Goal: Task Accomplishment & Management: Manage account settings

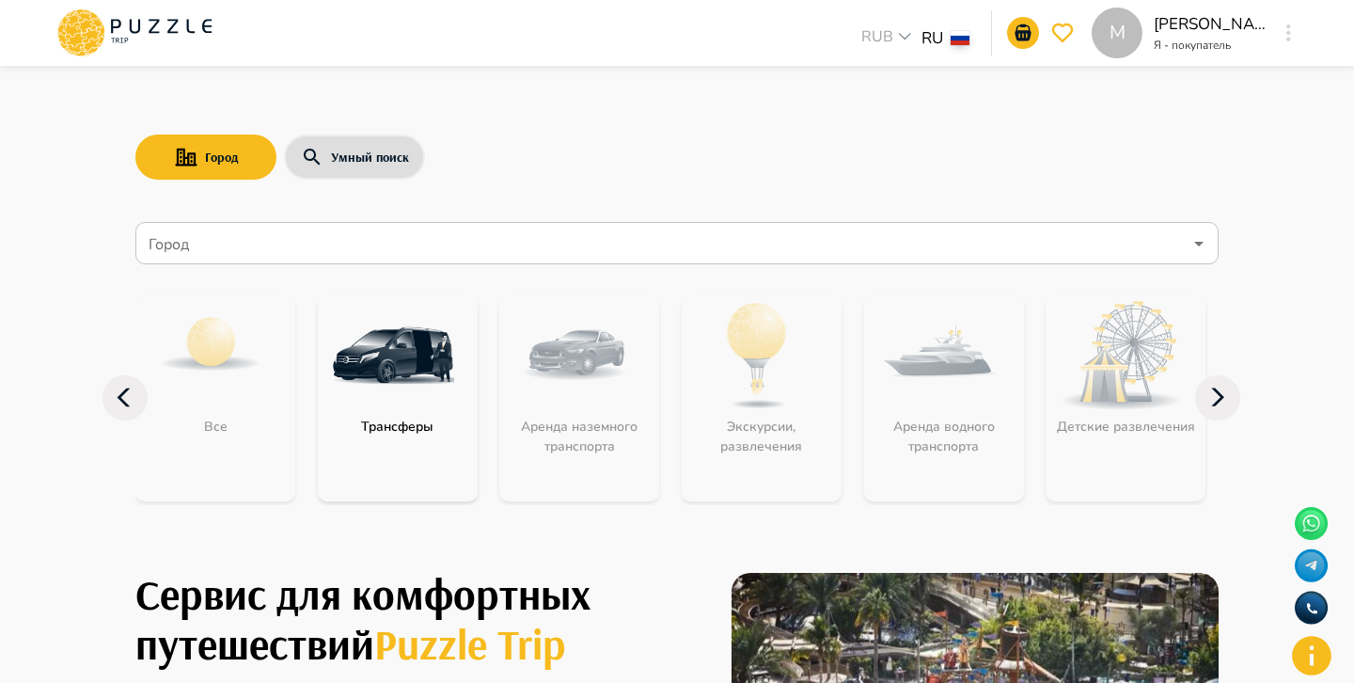
click at [465, 247] on input "Город" at bounding box center [663, 244] width 1037 height 36
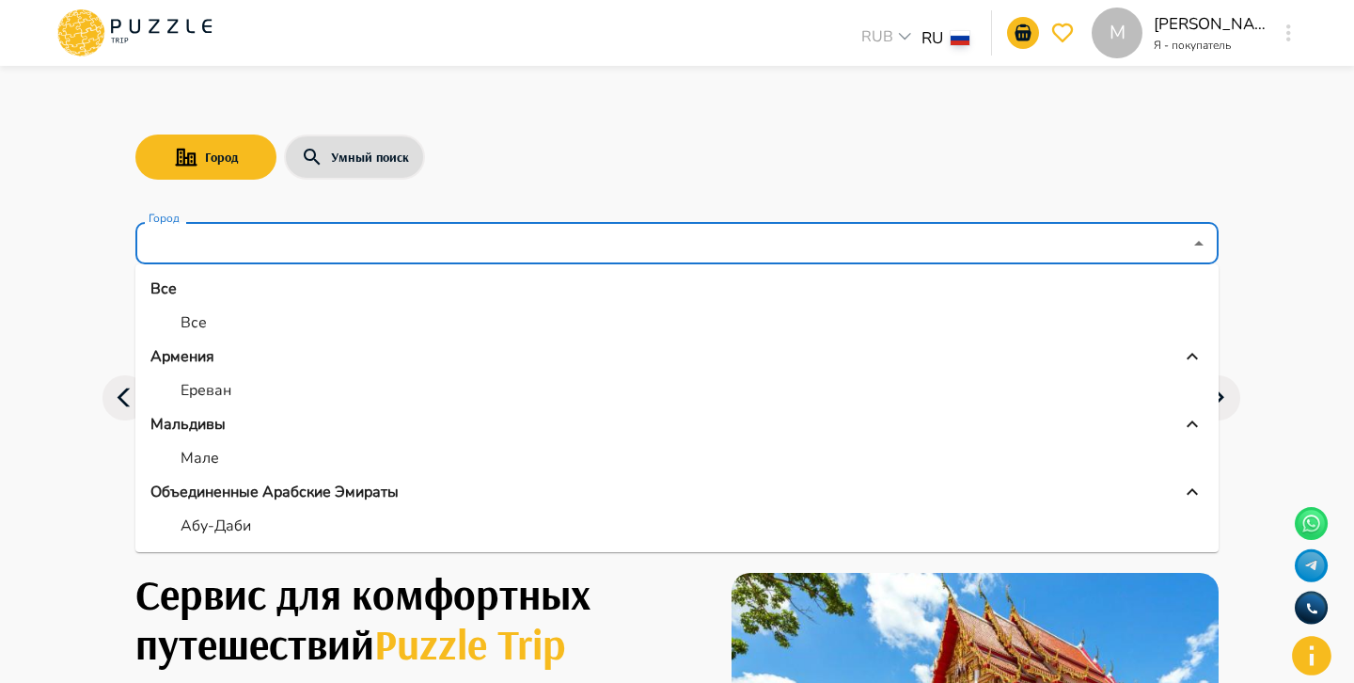
click at [887, 181] on div "Город Умный поиск" at bounding box center [676, 157] width 1083 height 55
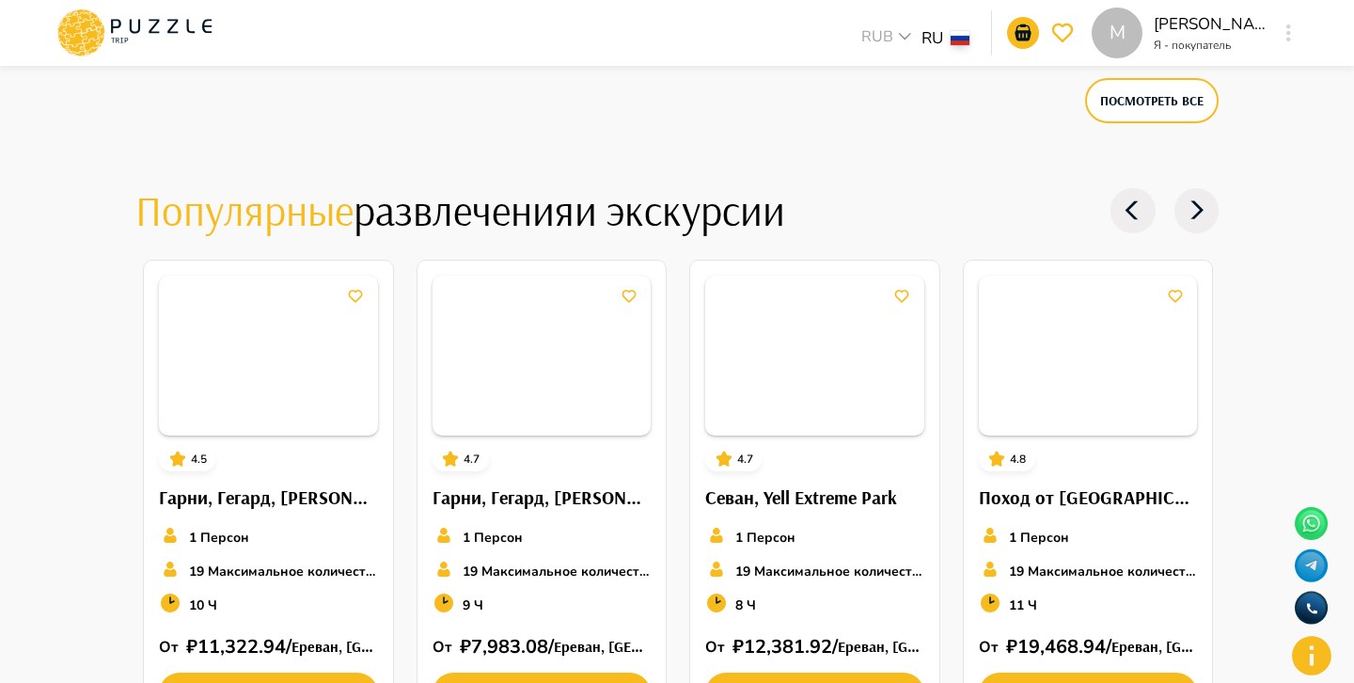
scroll to position [3254, 0]
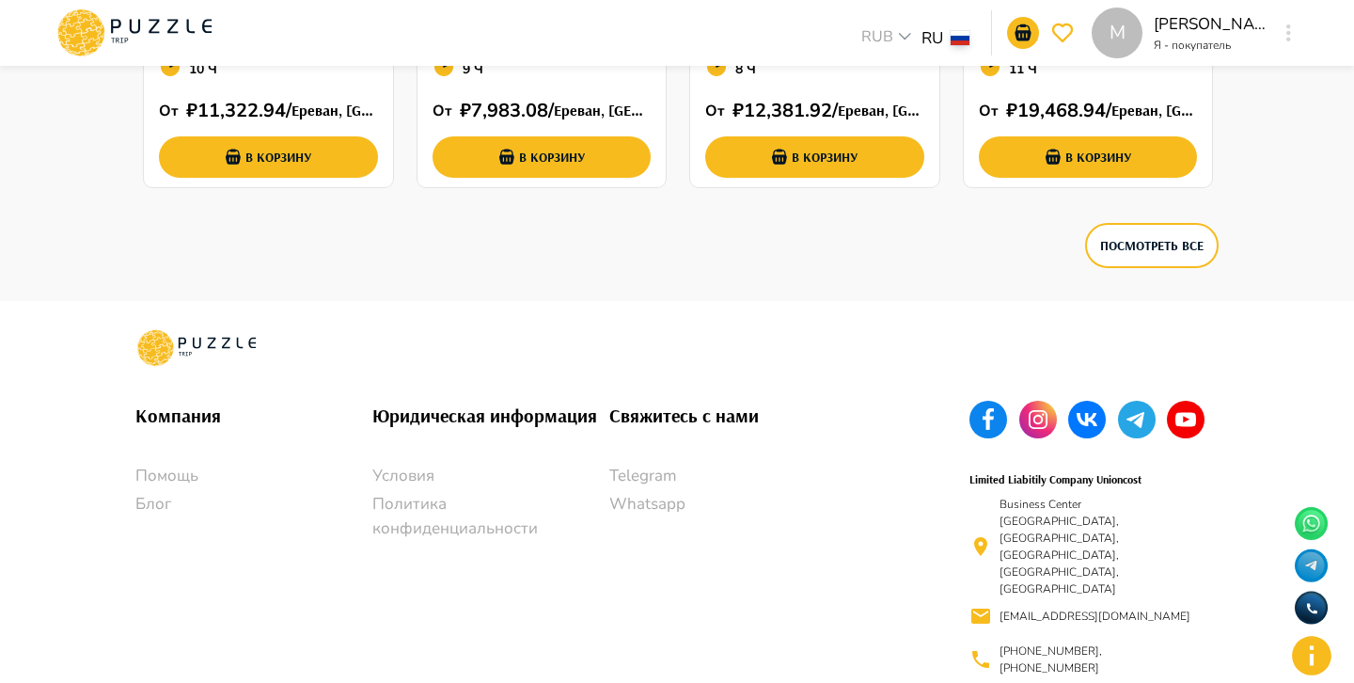
click at [1196, 408] on rect at bounding box center [1186, 420] width 38 height 38
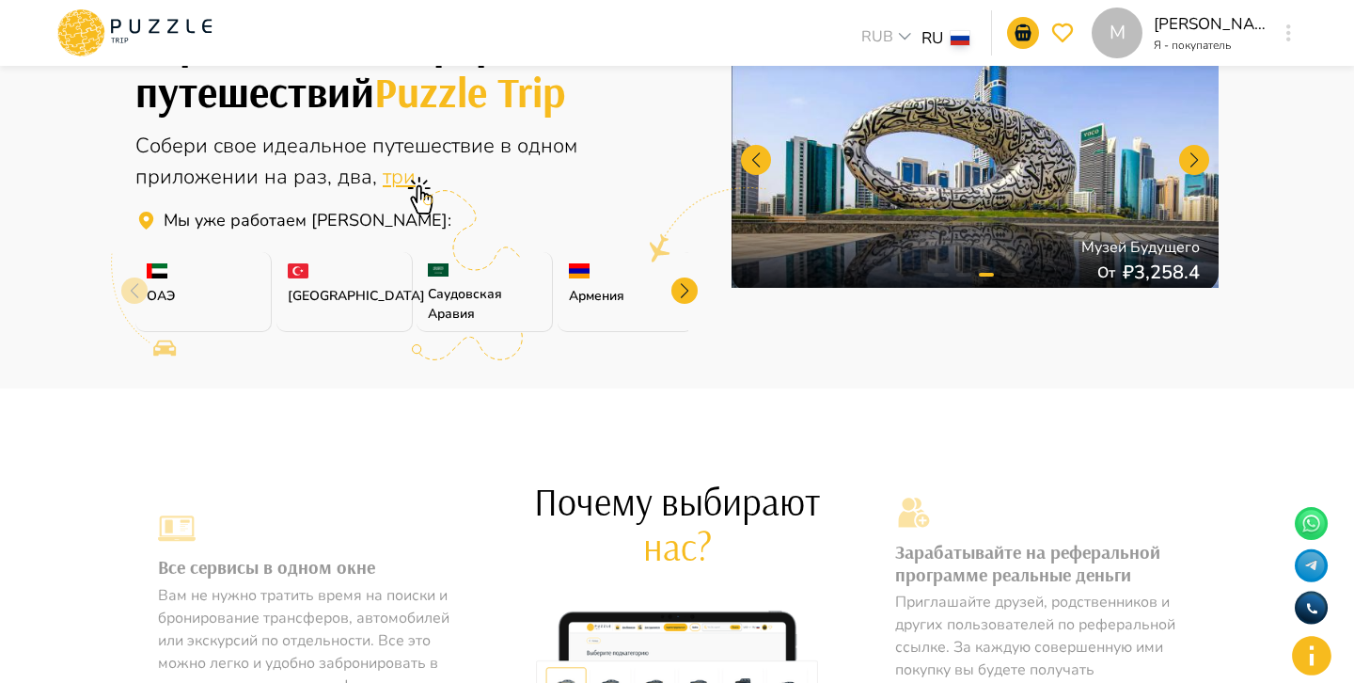
scroll to position [0, 0]
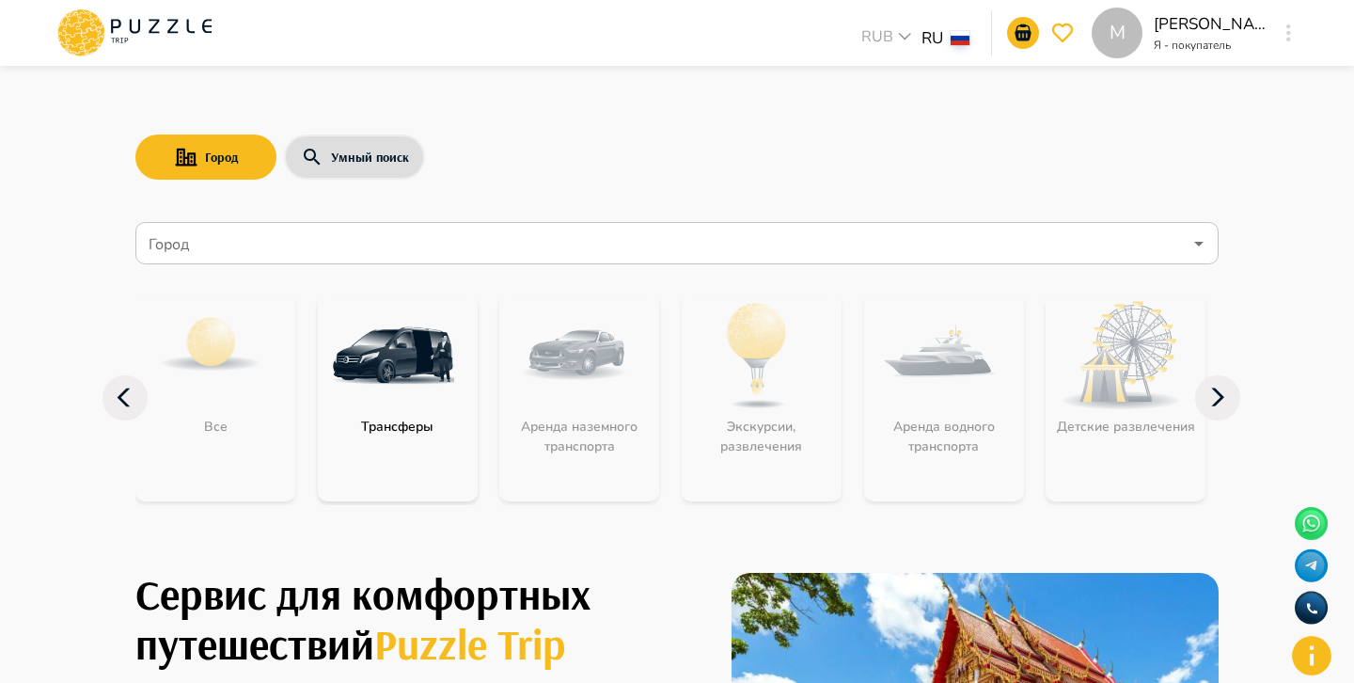
click at [151, 30] on icon at bounding box center [135, 32] width 160 height 49
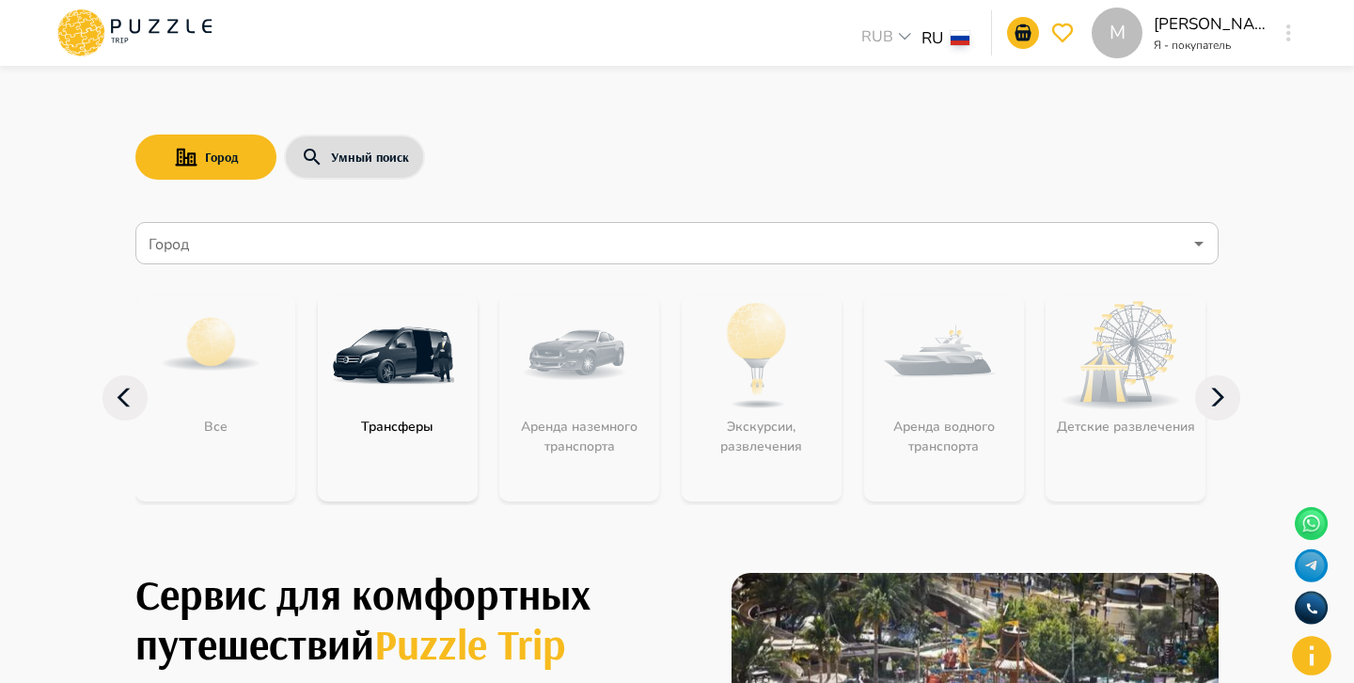
click at [75, 53] on icon at bounding box center [80, 54] width 18 height 5
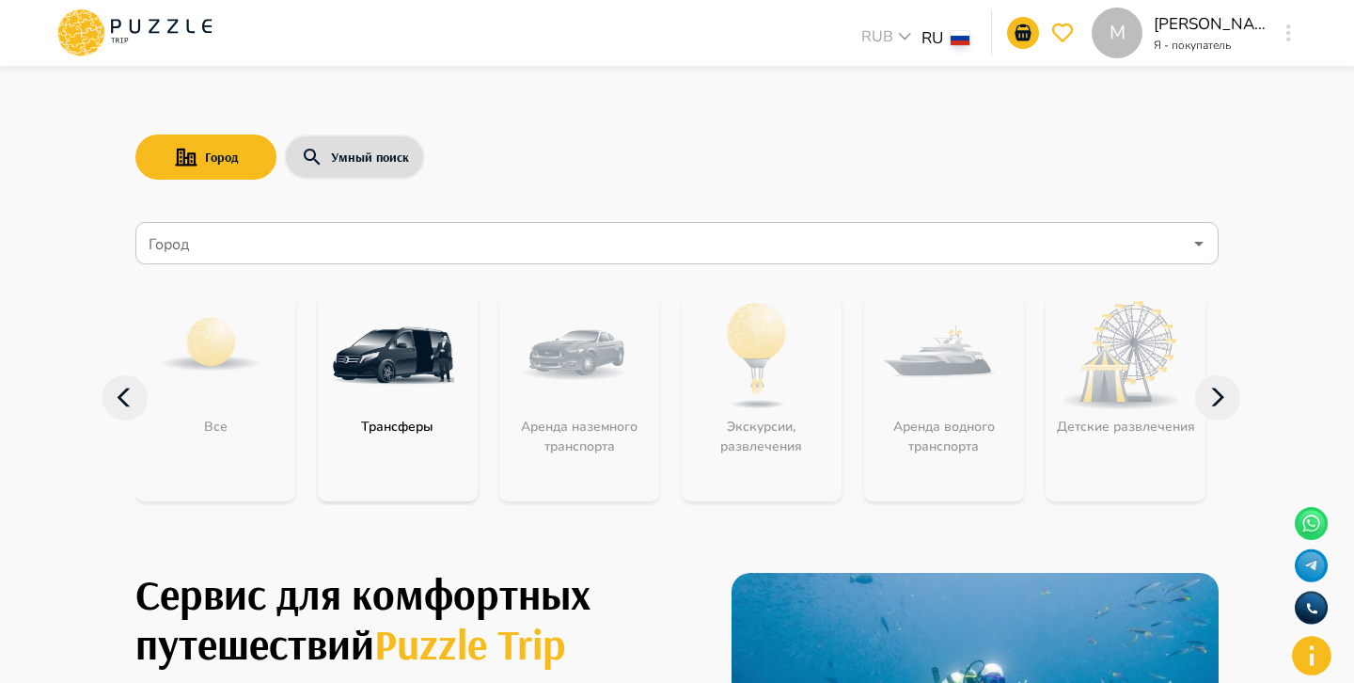
click at [1290, 49] on div "M" at bounding box center [1289, 33] width 22 height 34
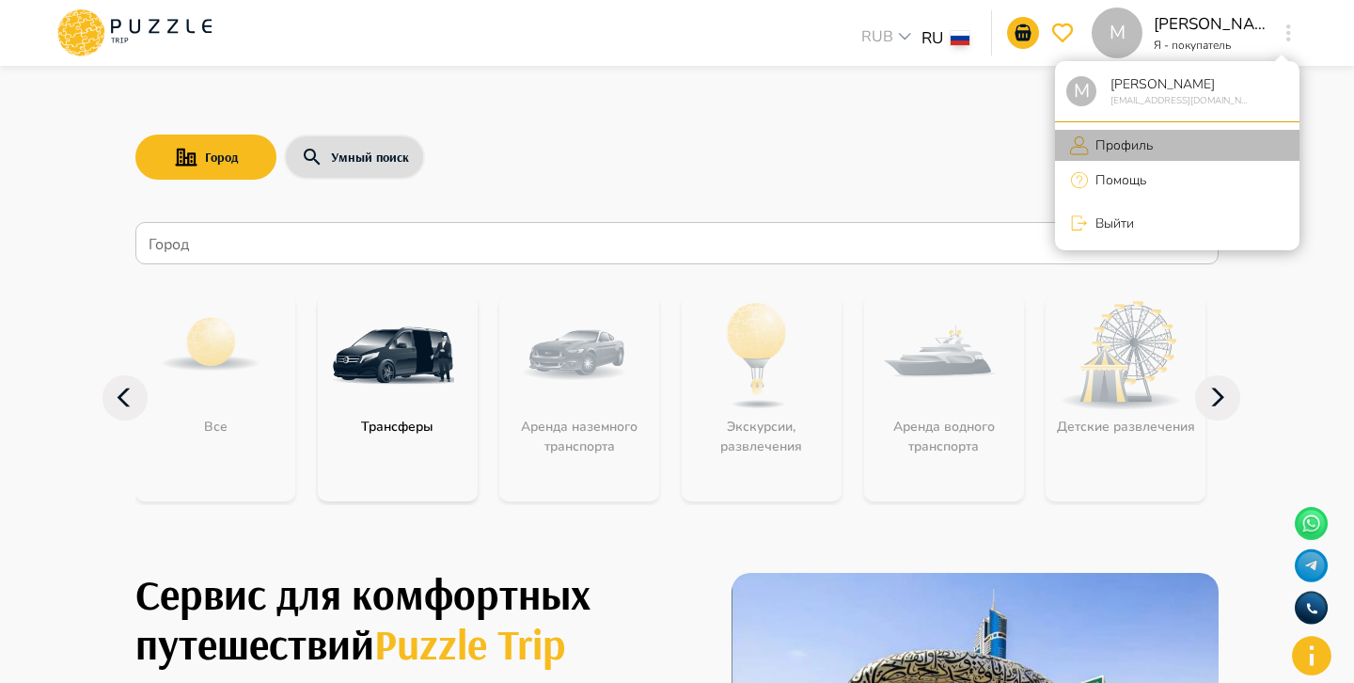
click at [1115, 138] on p "Профиль" at bounding box center [1121, 145] width 64 height 20
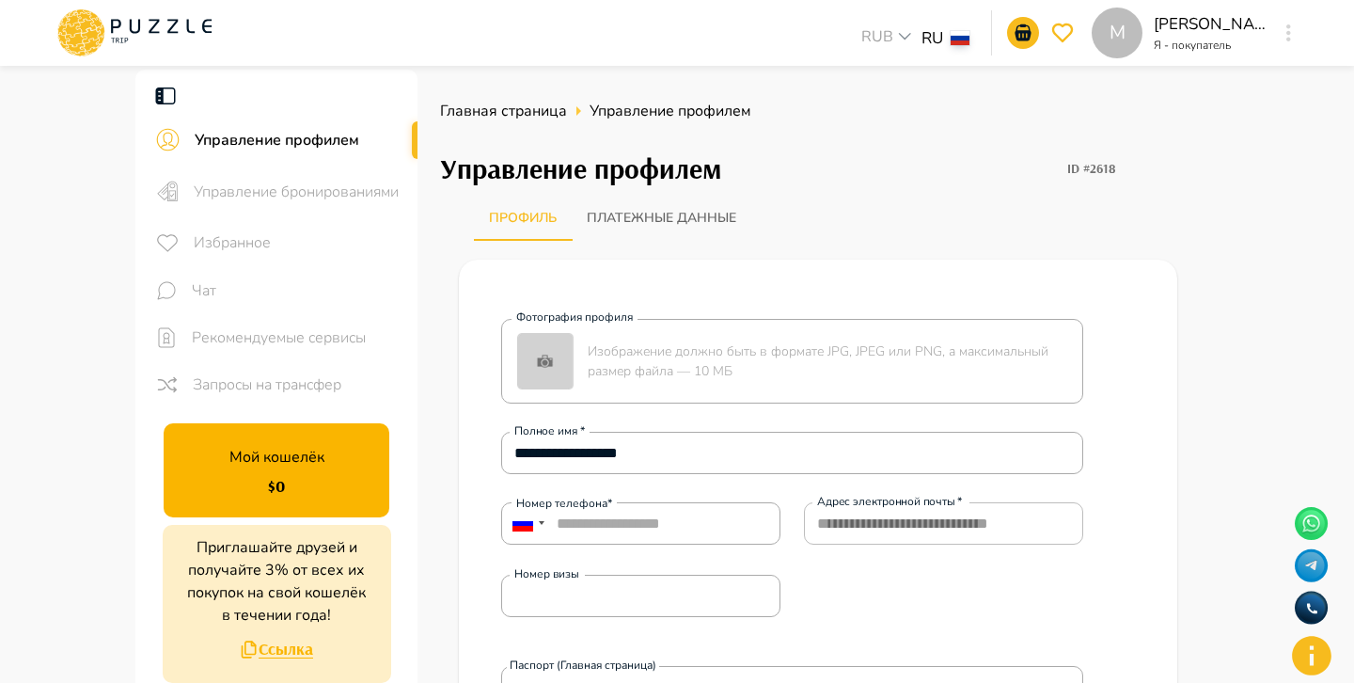
drag, startPoint x: 1113, startPoint y: 131, endPoint x: 1033, endPoint y: 118, distance: 81.9
click at [313, 330] on span "Рекомендуемые сервисы" at bounding box center [297, 337] width 211 height 23
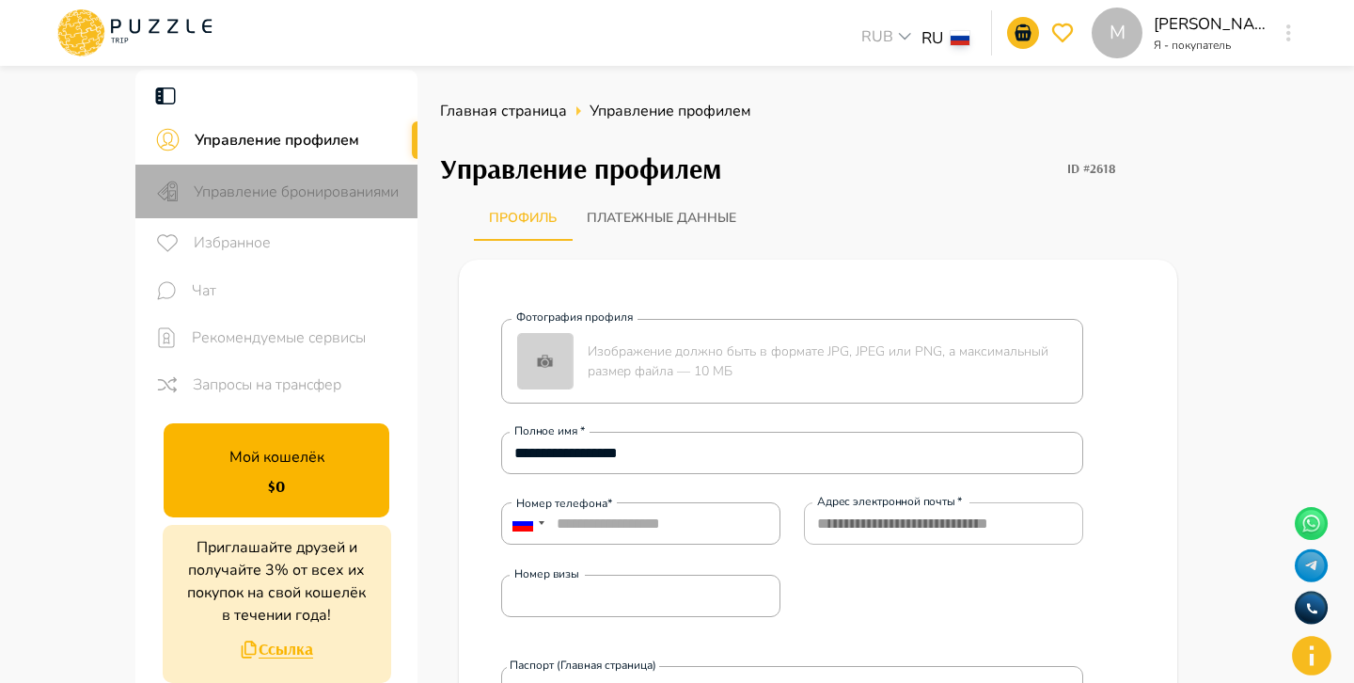
click at [334, 204] on div "Управление бронированиями" at bounding box center [276, 192] width 282 height 54
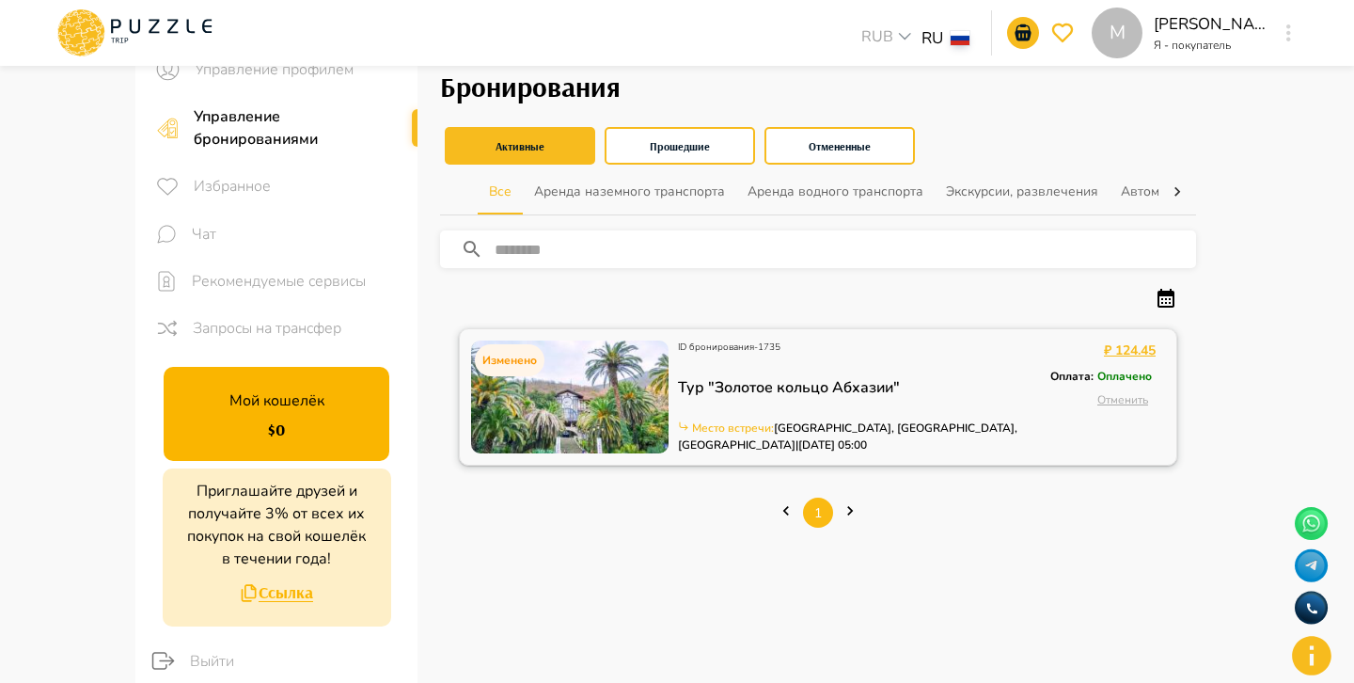
scroll to position [74, 0]
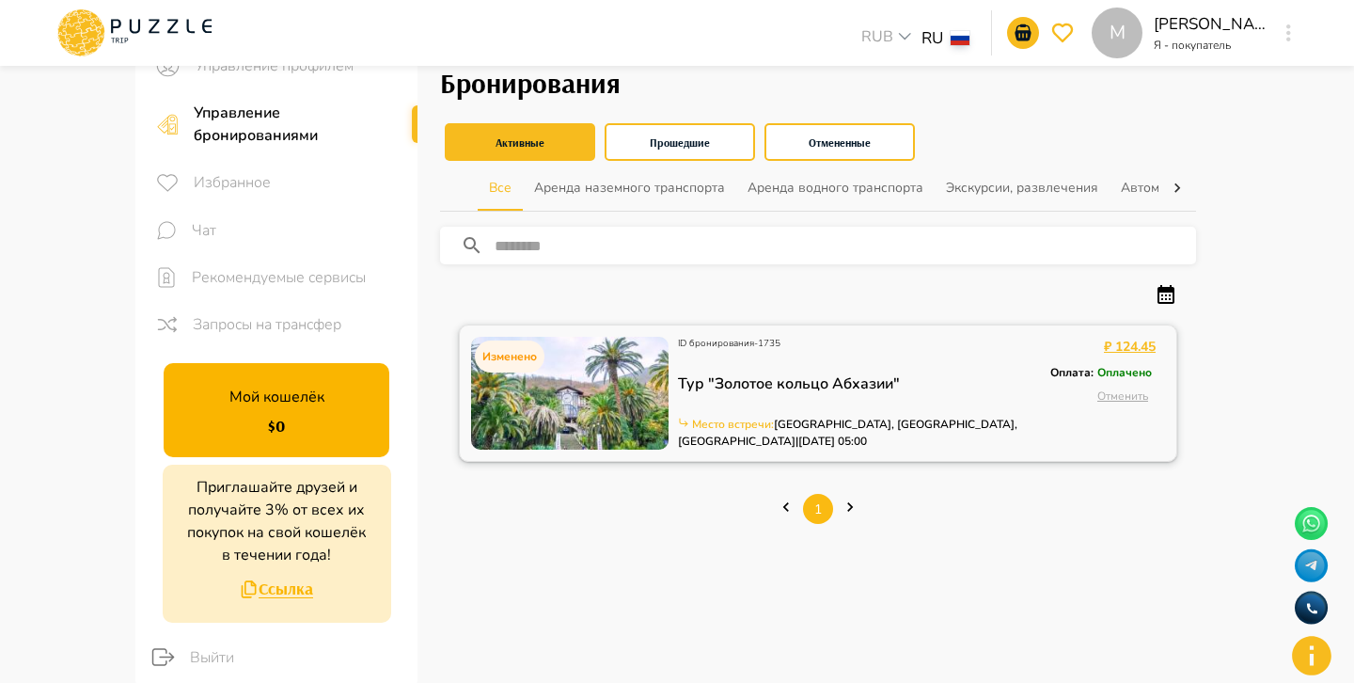
click at [831, 368] on div "ID бронирования - 1735 Тур "Золотое кольцо Абхазии" Место встречи :  Сочи, [GEO…" at bounding box center [859, 393] width 363 height 113
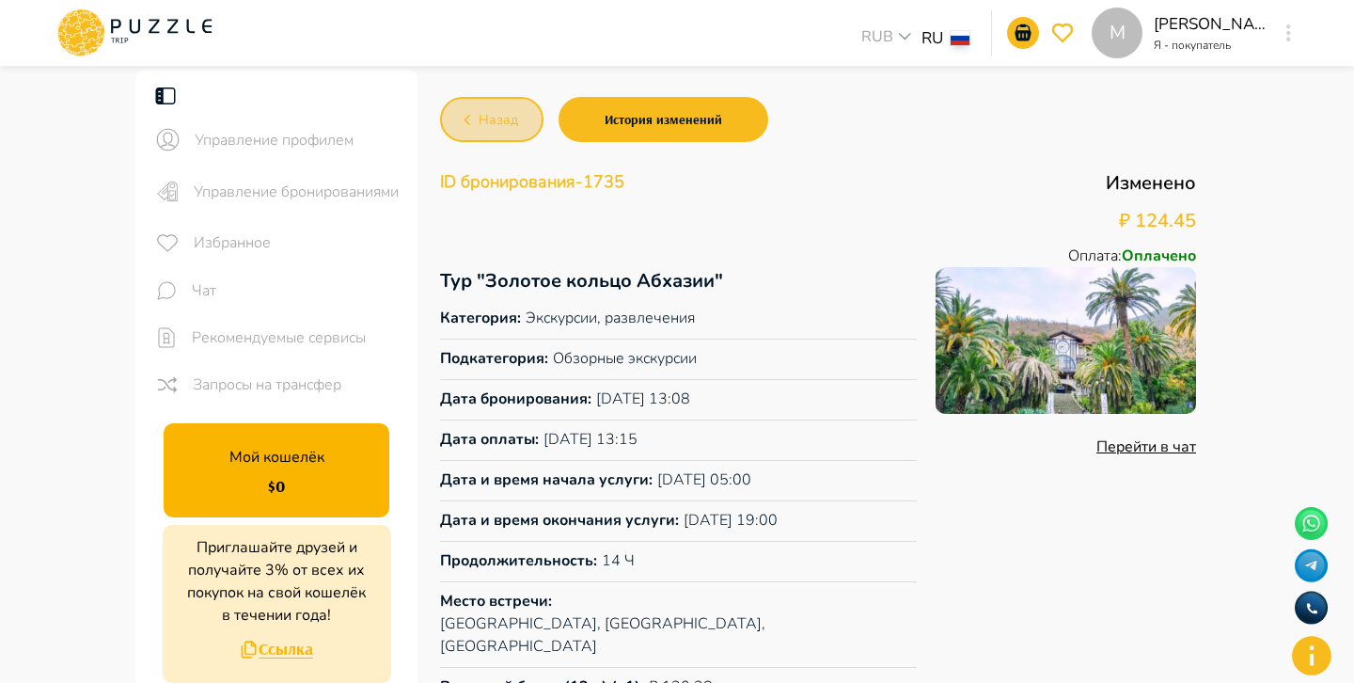
click at [500, 124] on span "Назад" at bounding box center [498, 121] width 39 height 24
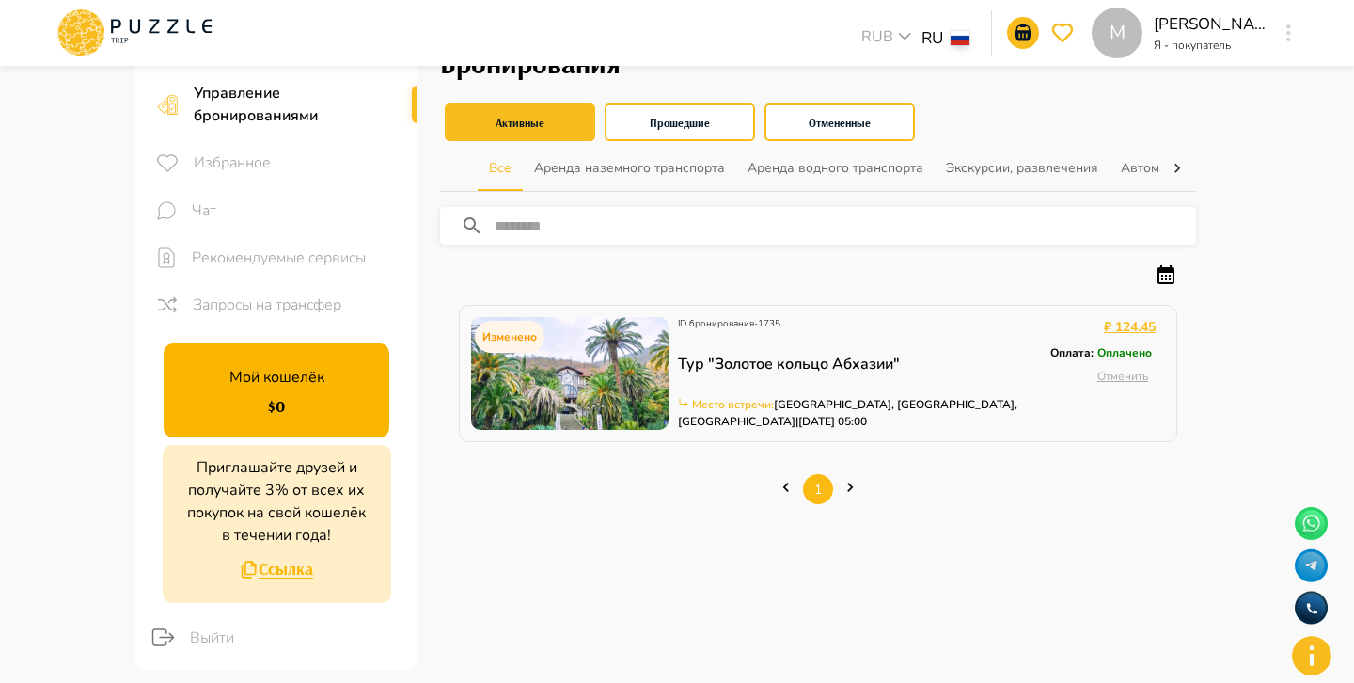
scroll to position [118, 0]
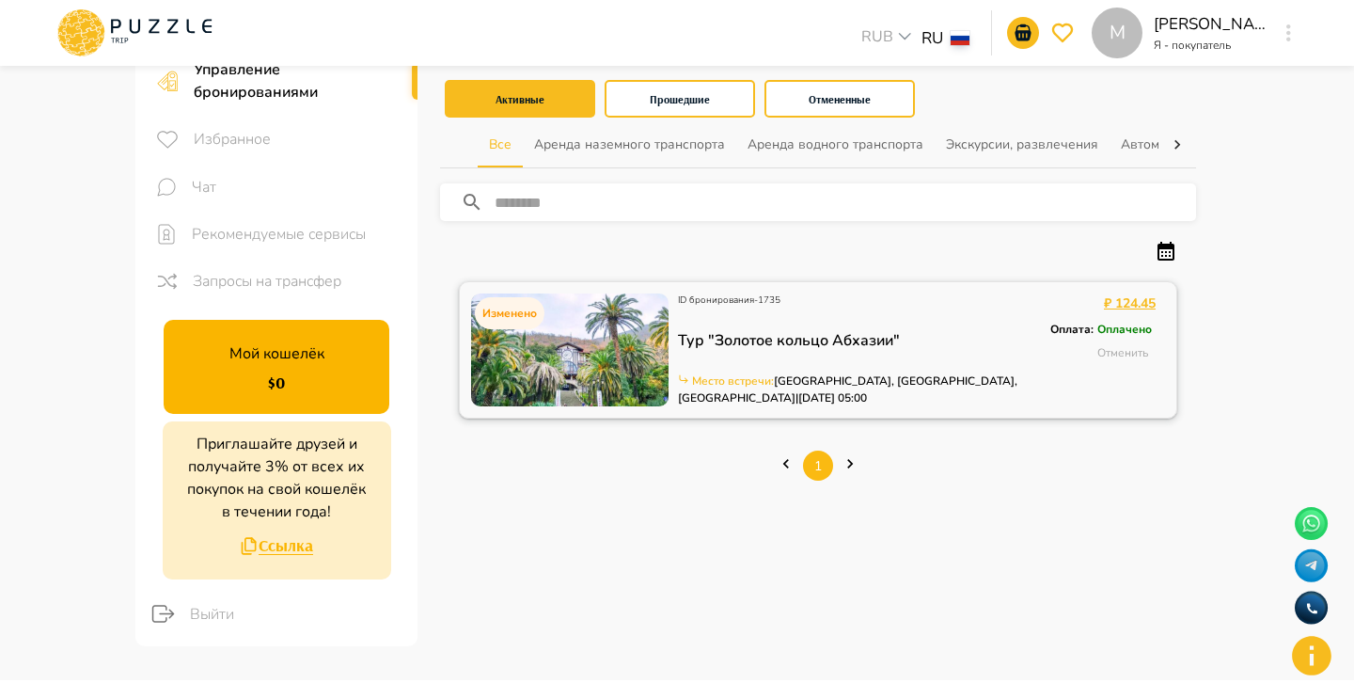
click at [1135, 353] on button "Отменить" at bounding box center [1123, 353] width 66 height 31
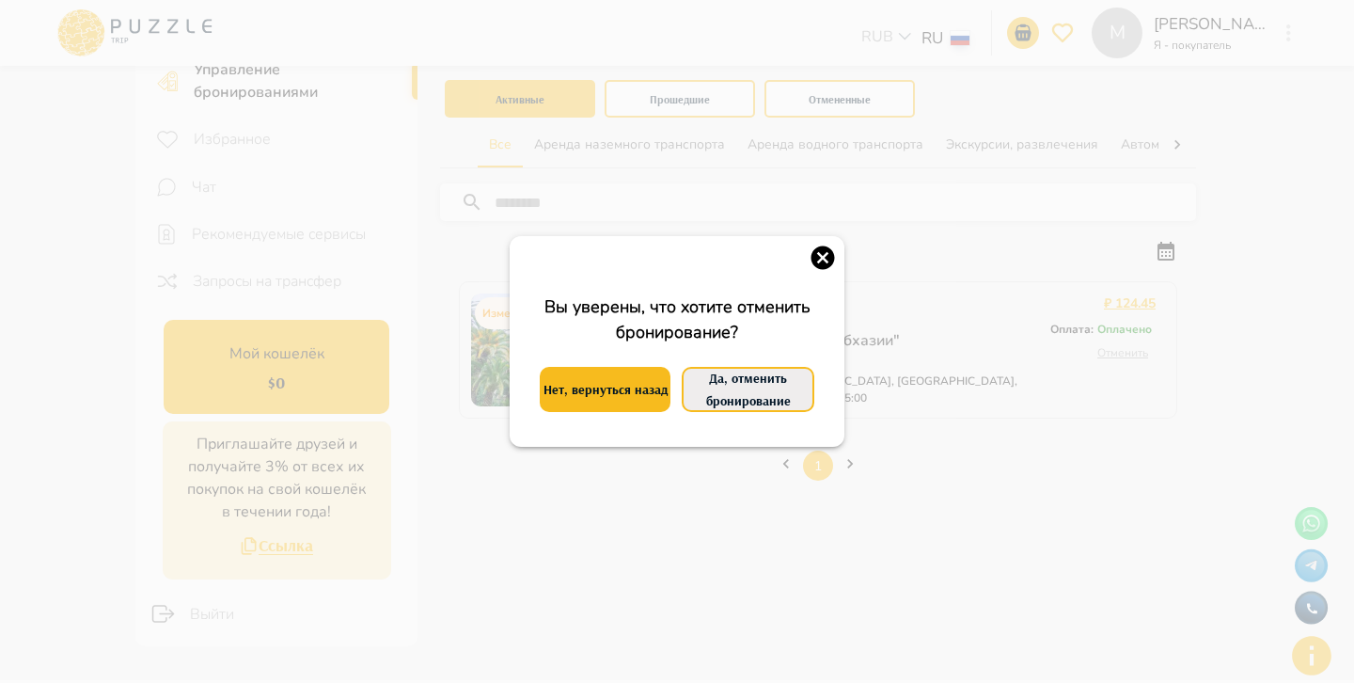
click at [796, 393] on button "Да, отменить бронирование" at bounding box center [748, 389] width 133 height 45
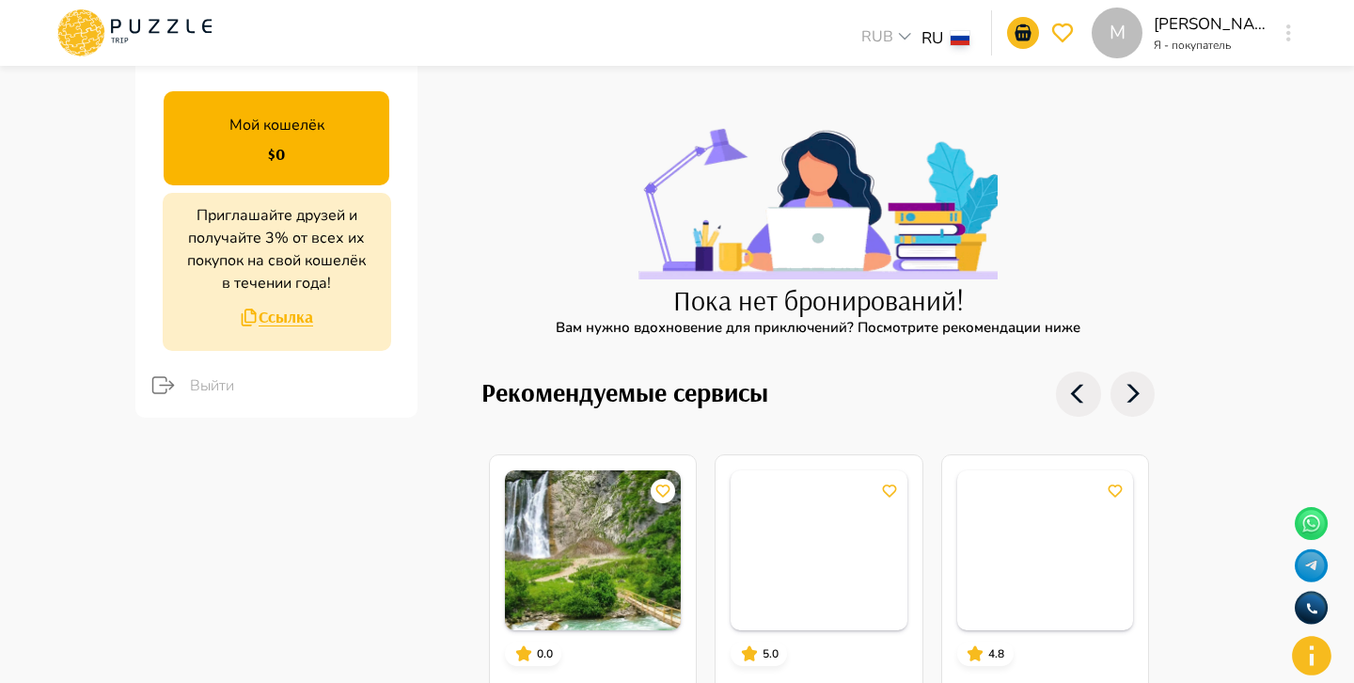
scroll to position [0, 0]
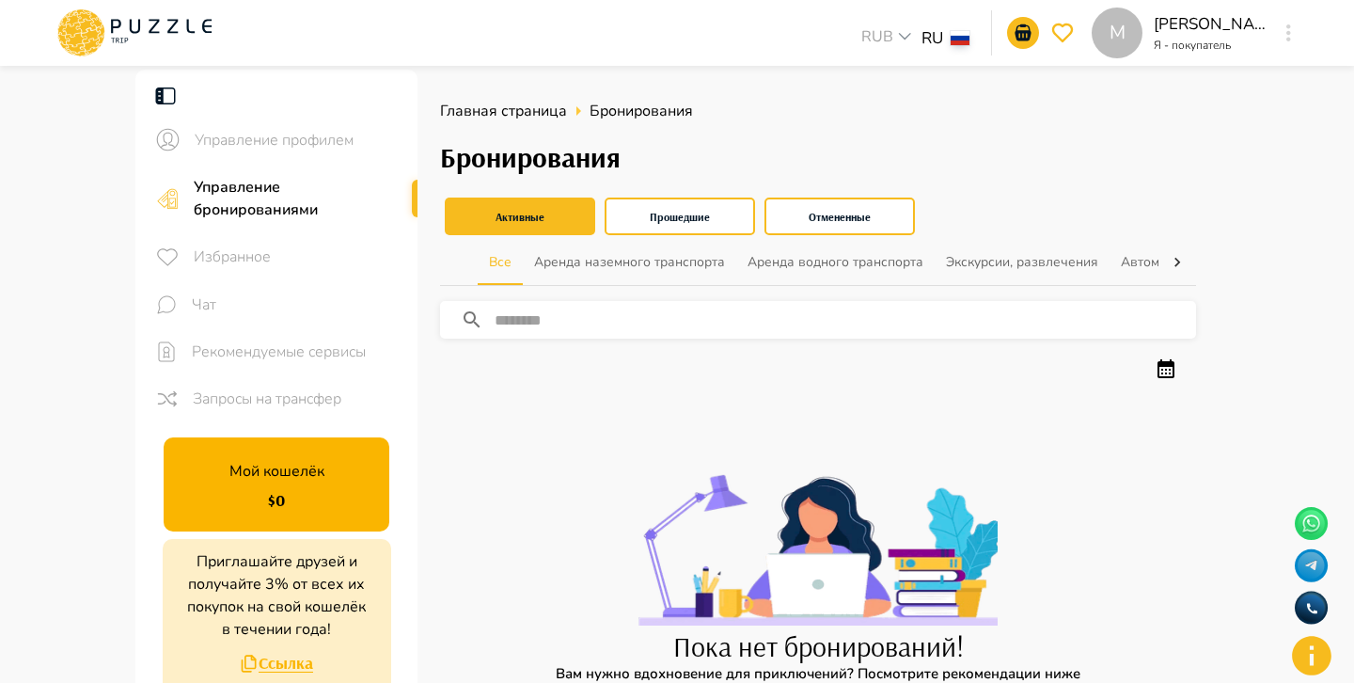
click at [320, 343] on span "Рекомендуемые сервисы" at bounding box center [297, 351] width 211 height 23
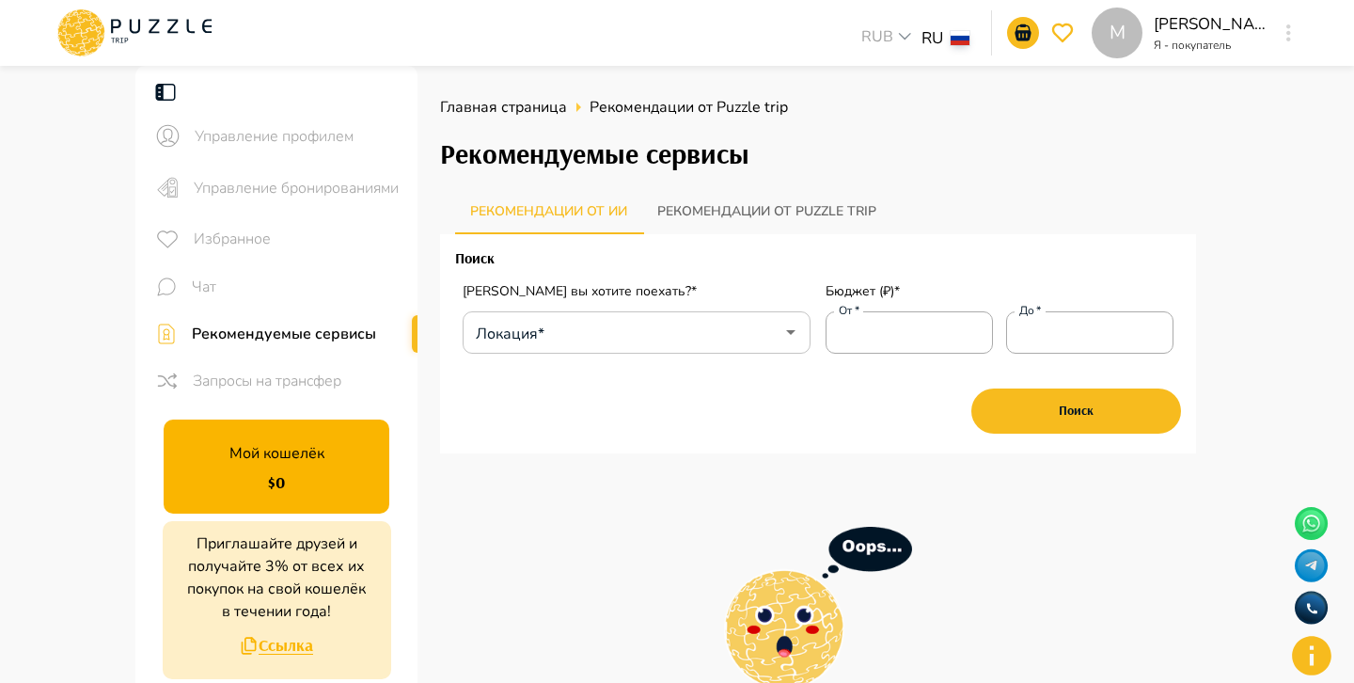
scroll to position [7, 0]
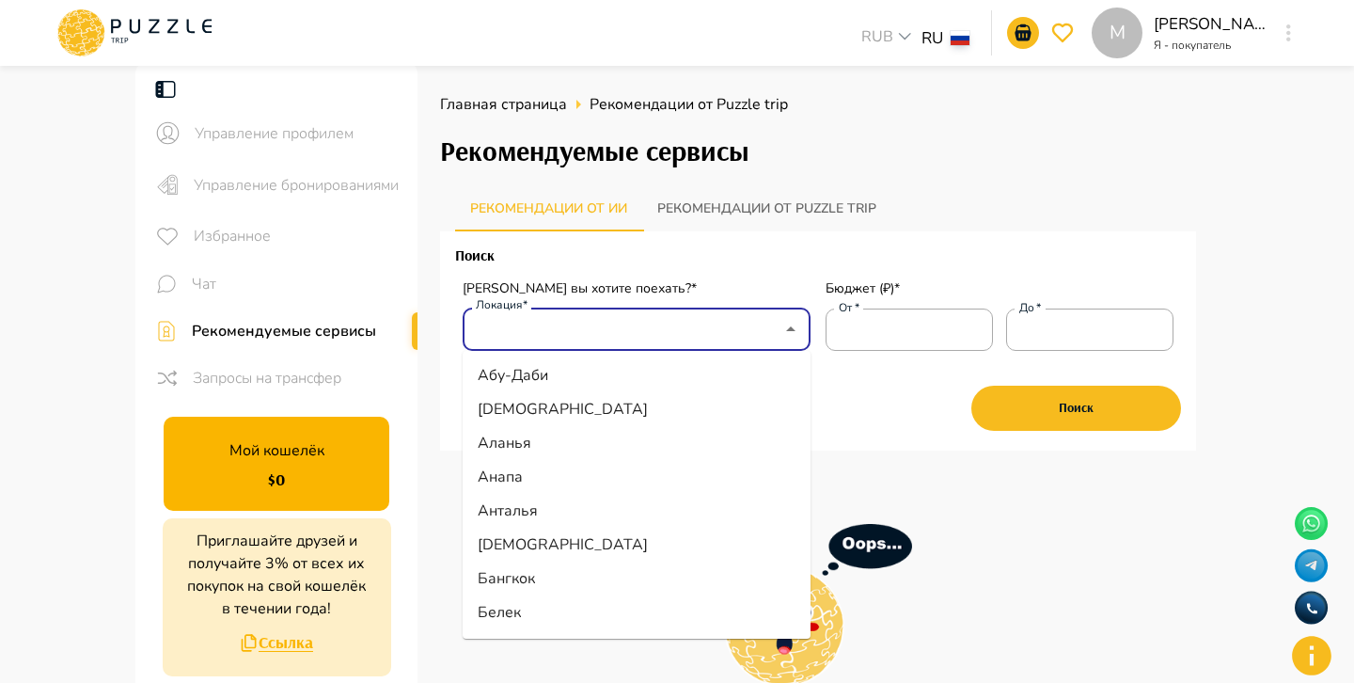
click at [678, 332] on input "Локация*" at bounding box center [623, 329] width 302 height 36
click at [579, 375] on li "Абу-Даби" at bounding box center [637, 375] width 348 height 34
type input "********"
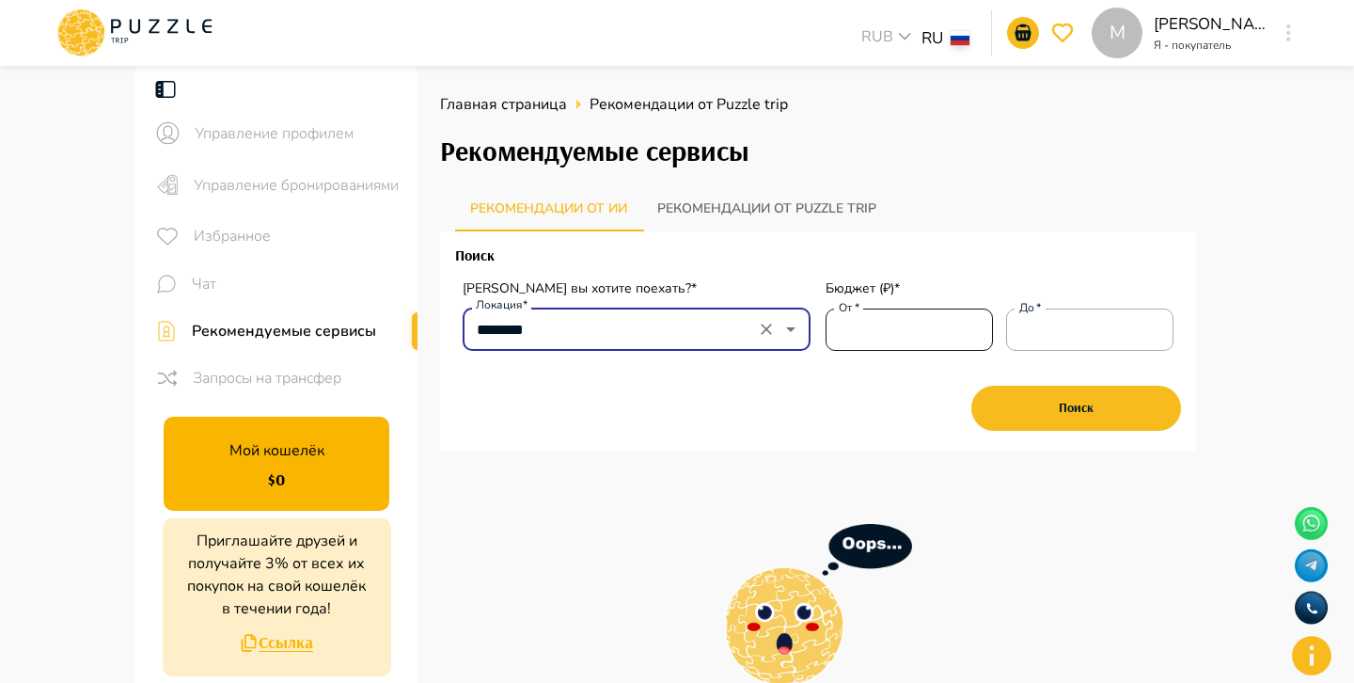
click at [894, 334] on input "От   *" at bounding box center [909, 329] width 167 height 38
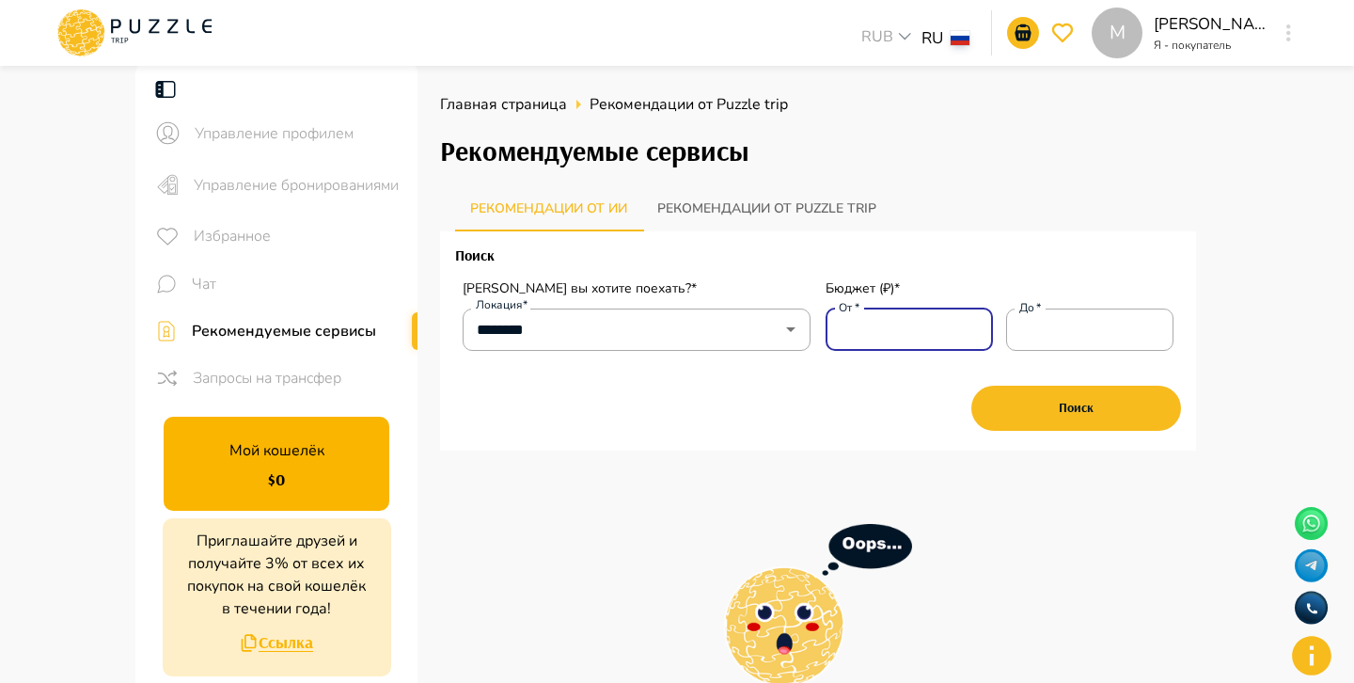
type input "*"
type input "**"
type input "***"
type input "****"
type input "*****"
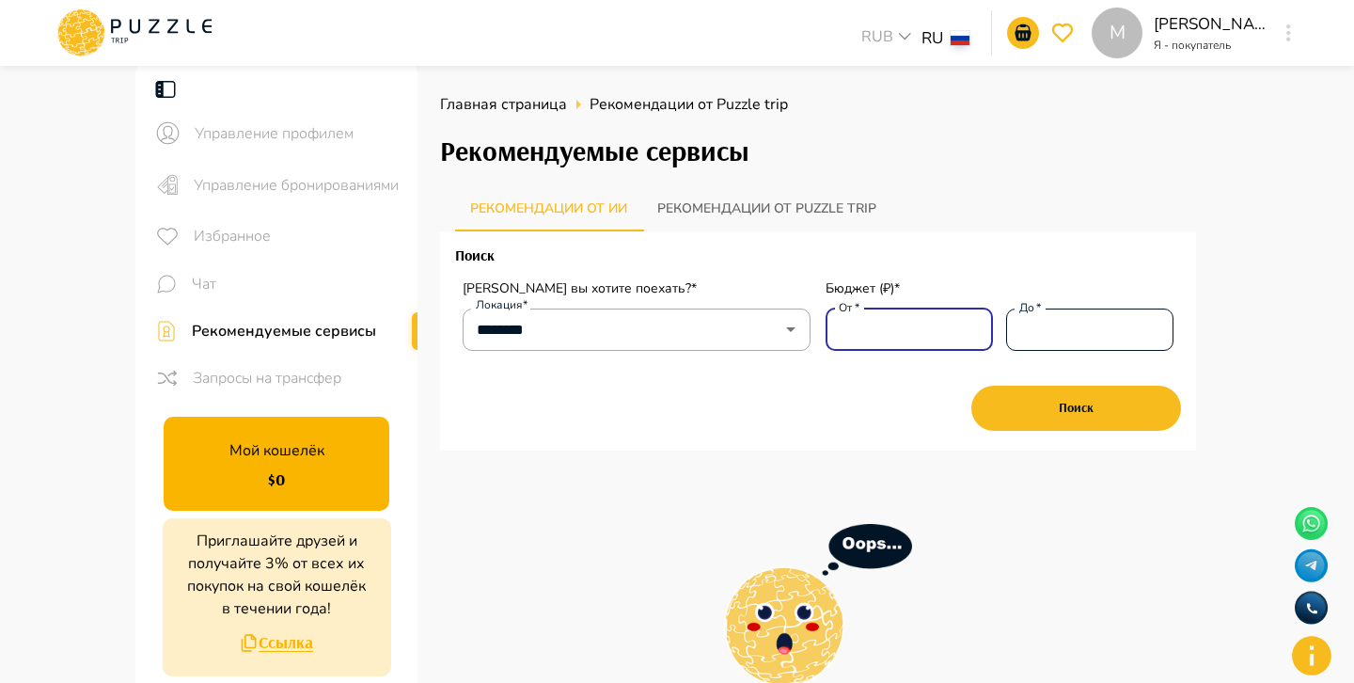
type input "*****"
click at [1074, 333] on input "До   *" at bounding box center [1089, 329] width 167 height 38
drag, startPoint x: 1069, startPoint y: 325, endPoint x: 1008, endPoint y: 324, distance: 61.1
click at [1008, 325] on input "*****" at bounding box center [1089, 329] width 167 height 38
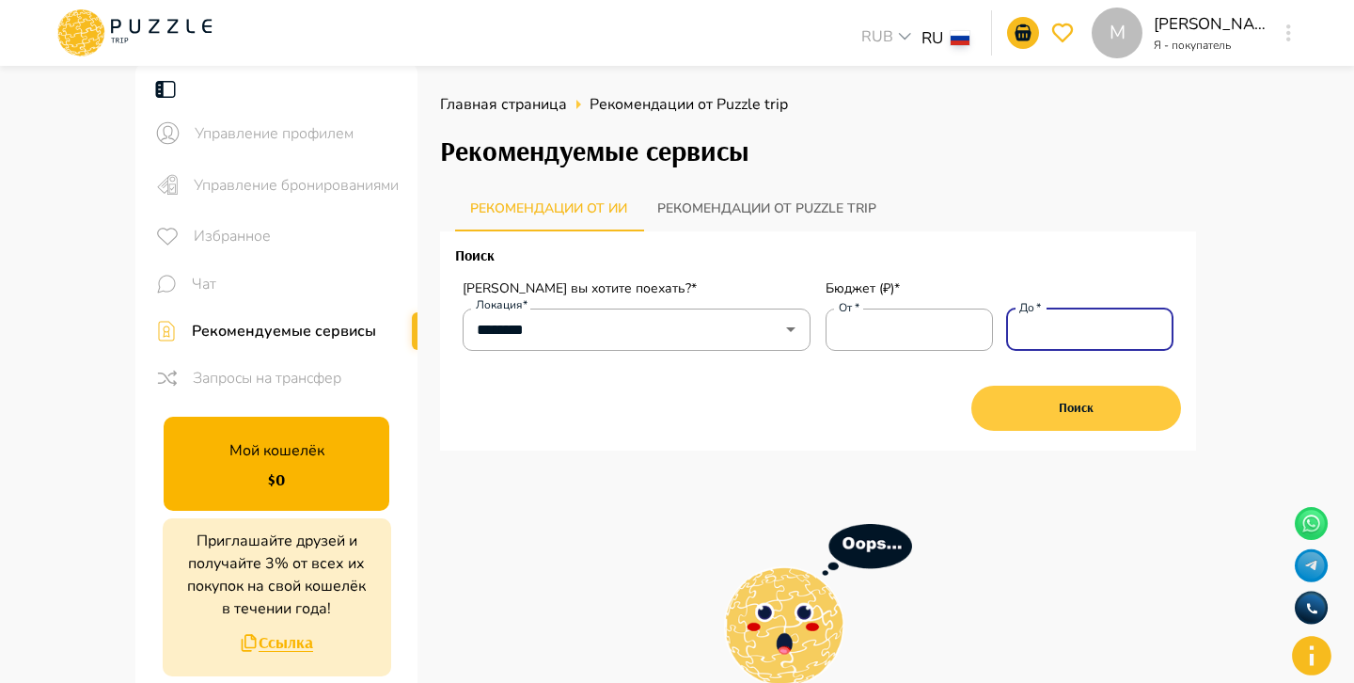
type input "*****"
click at [1049, 410] on button "Поиск" at bounding box center [1076, 408] width 210 height 45
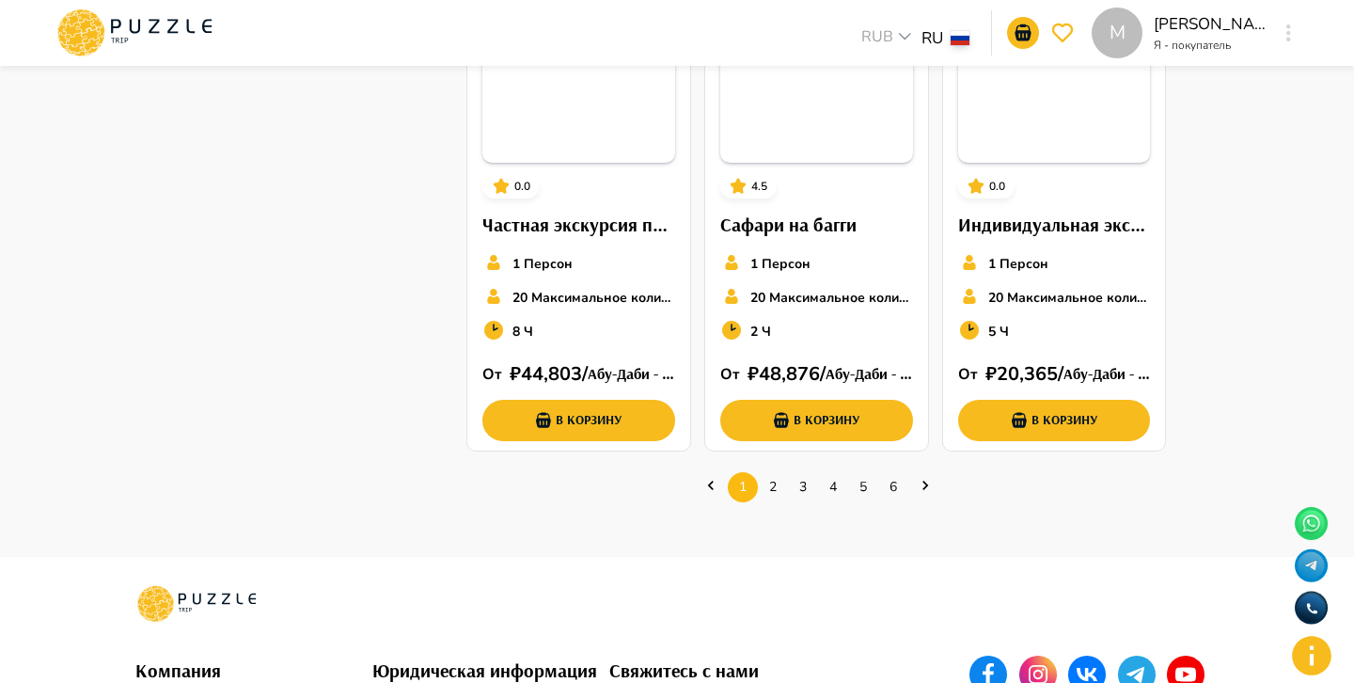
scroll to position [996, 0]
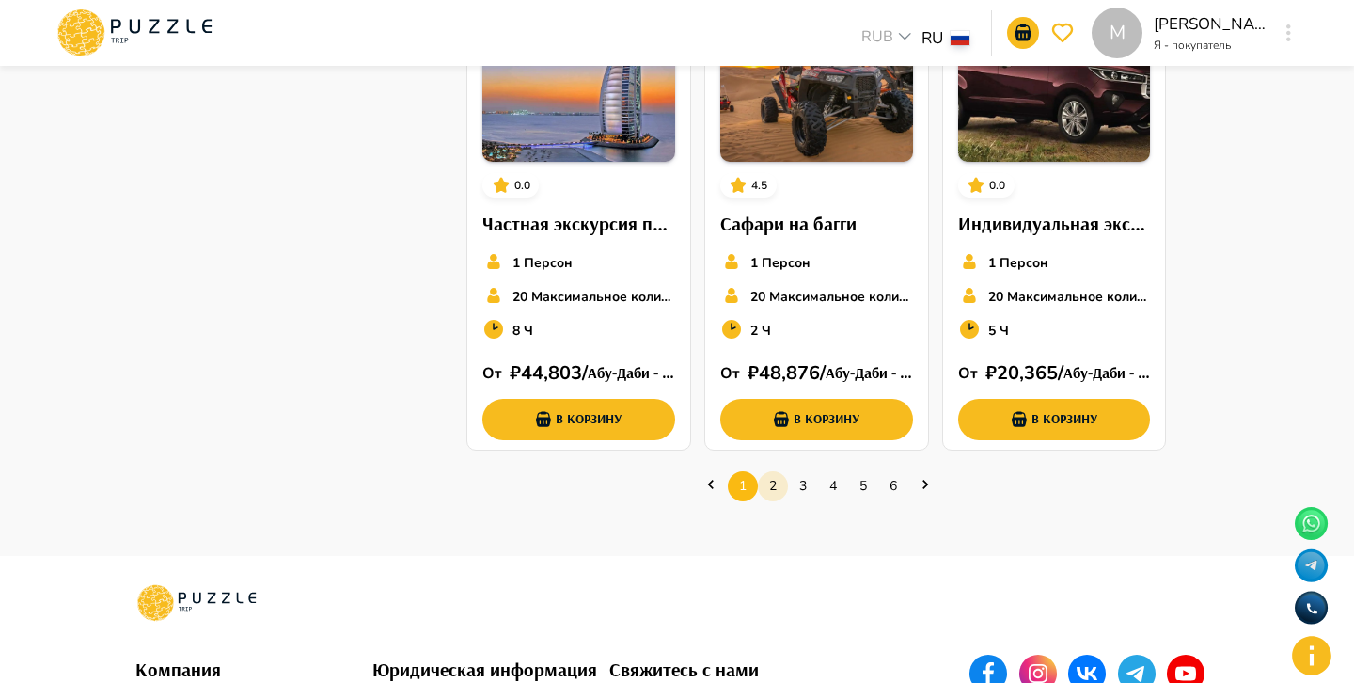
click at [770, 485] on link "2" at bounding box center [773, 485] width 30 height 29
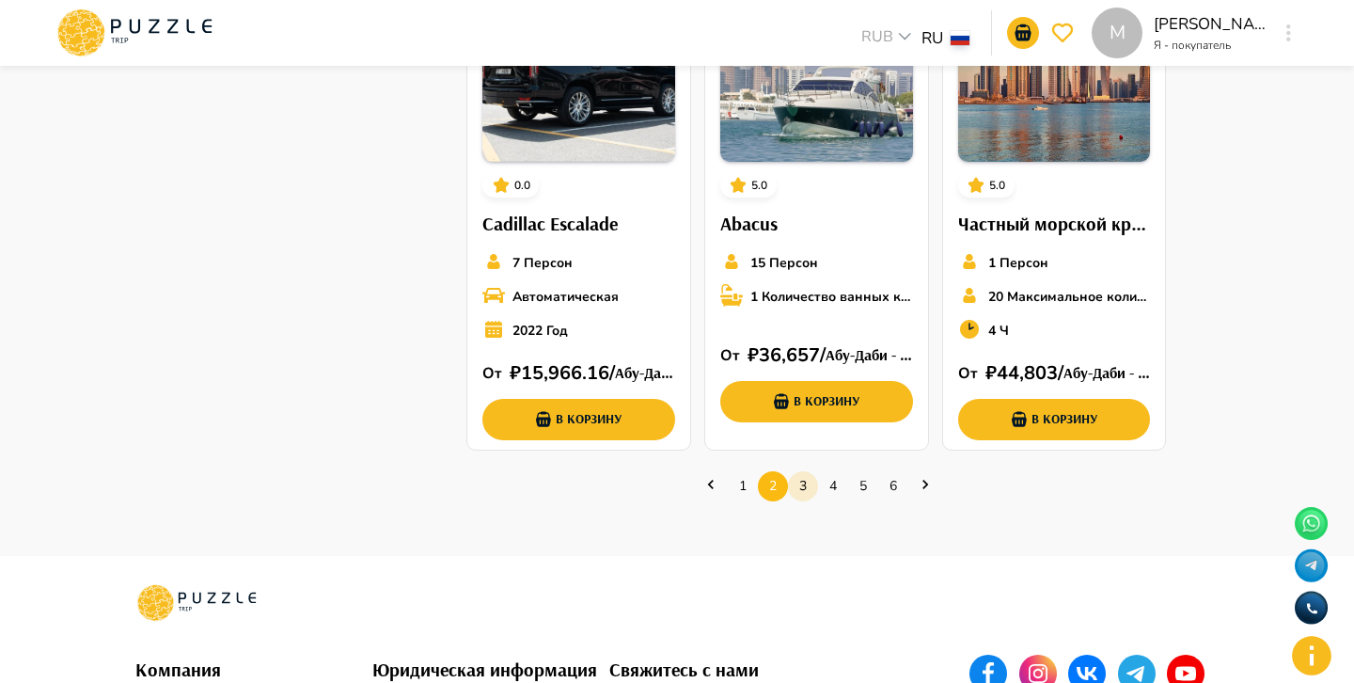
click at [794, 485] on link "3" at bounding box center [803, 485] width 30 height 29
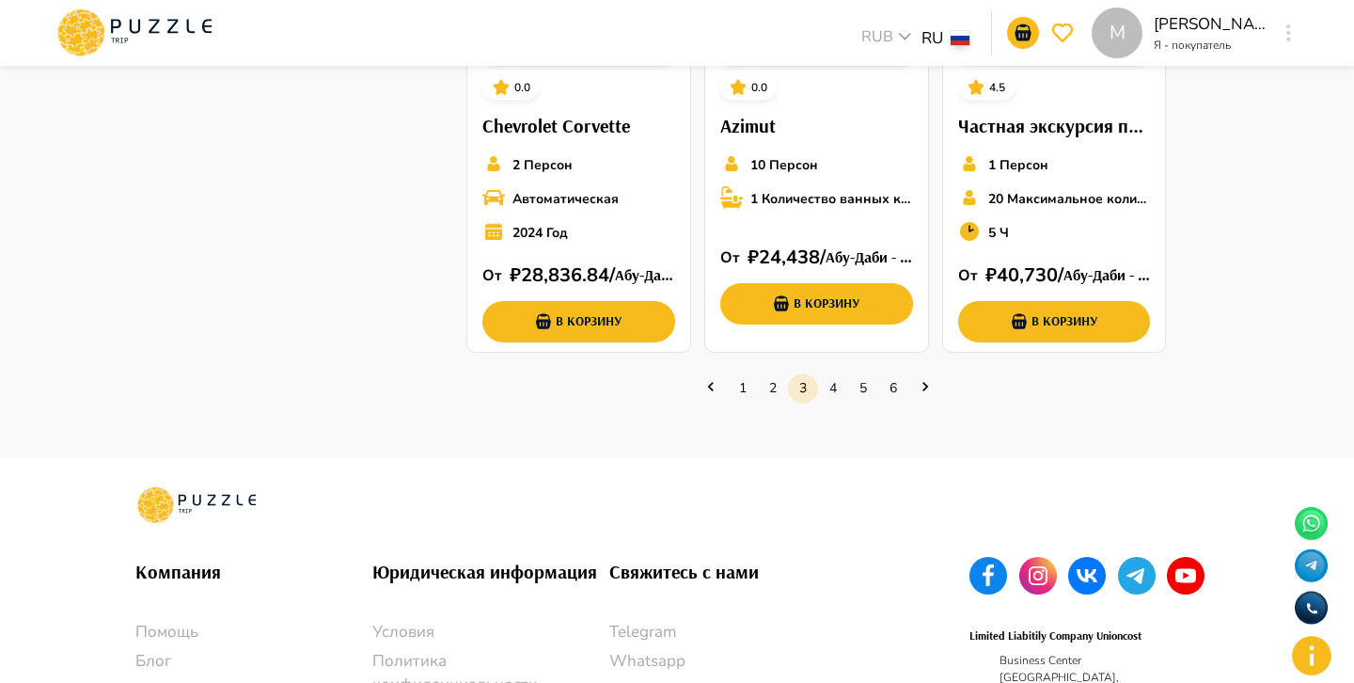
scroll to position [1251, 0]
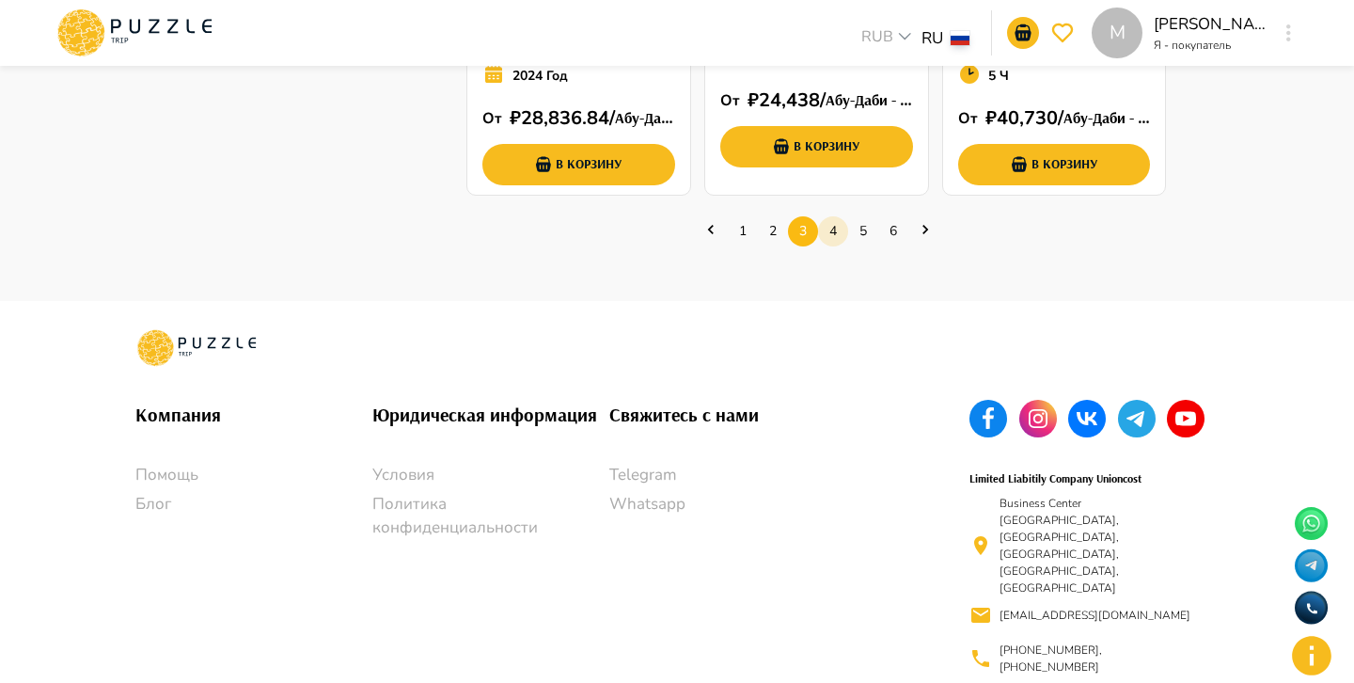
click at [838, 216] on li "4" at bounding box center [833, 231] width 30 height 30
click at [837, 224] on link "4" at bounding box center [833, 230] width 30 height 29
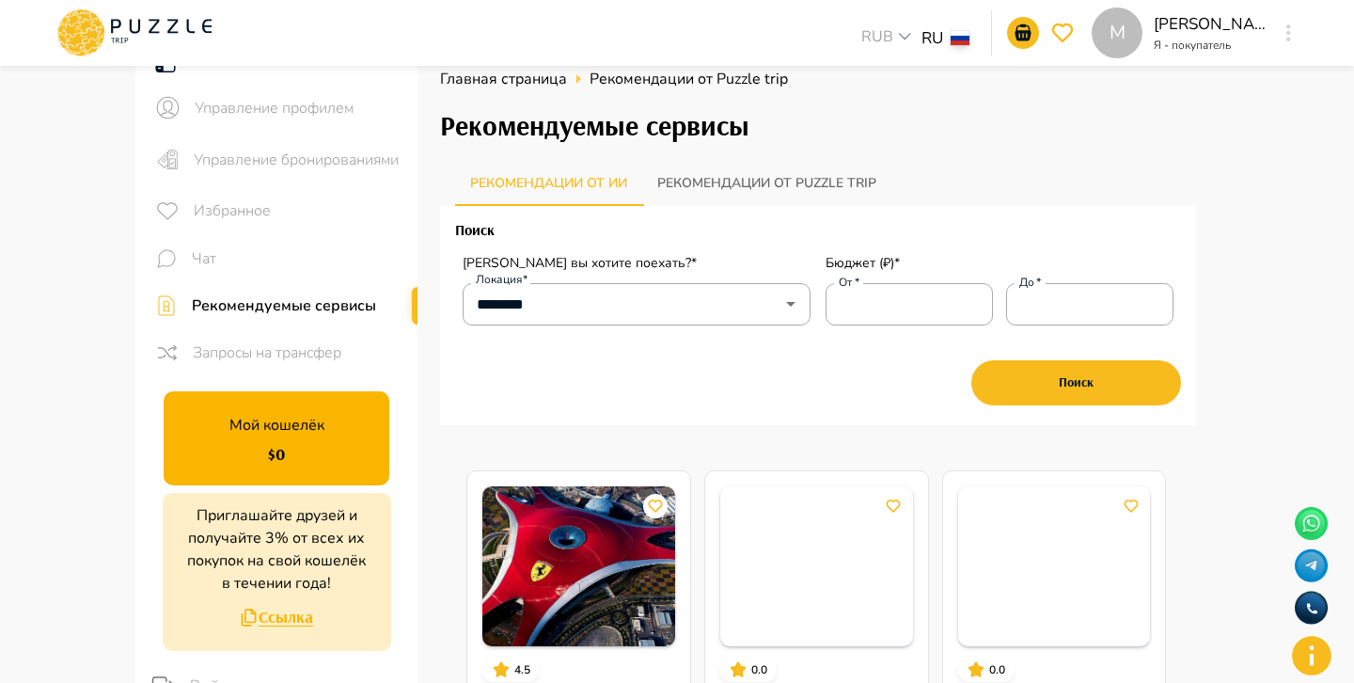
scroll to position [26, 0]
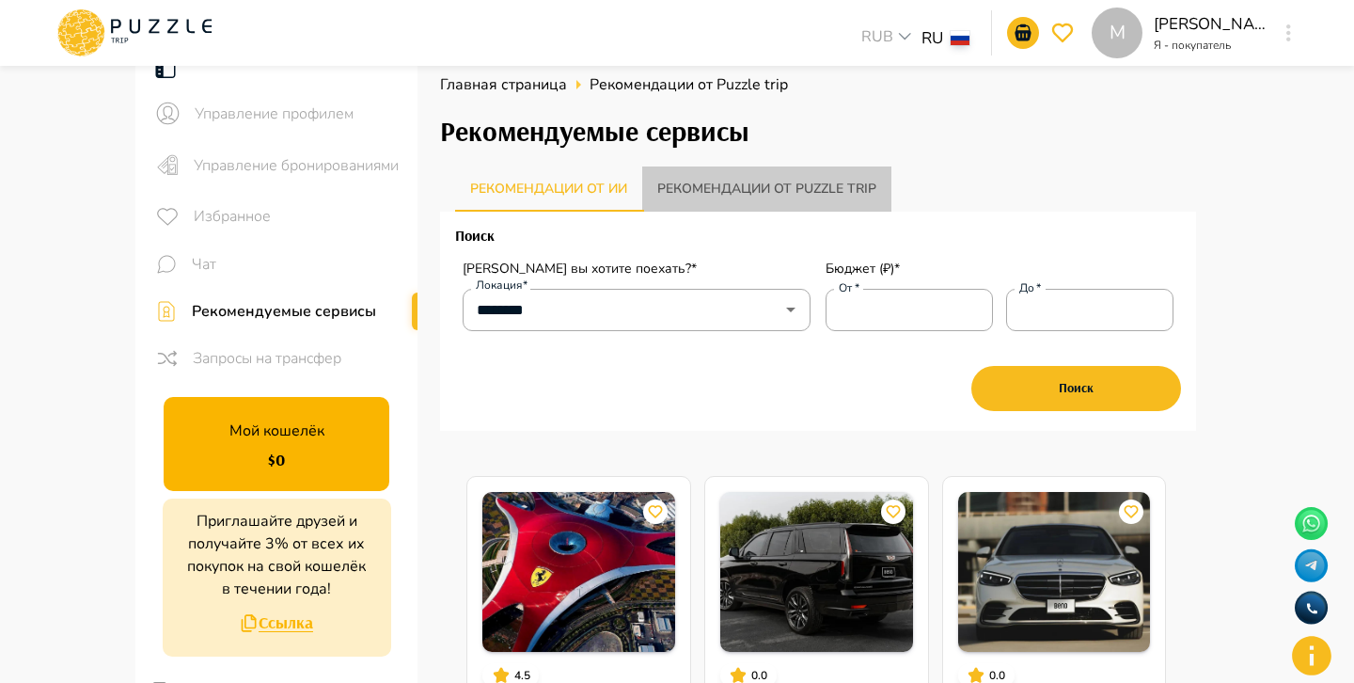
click at [802, 199] on button "Рекомендации от Puzzle trip" at bounding box center [766, 188] width 249 height 45
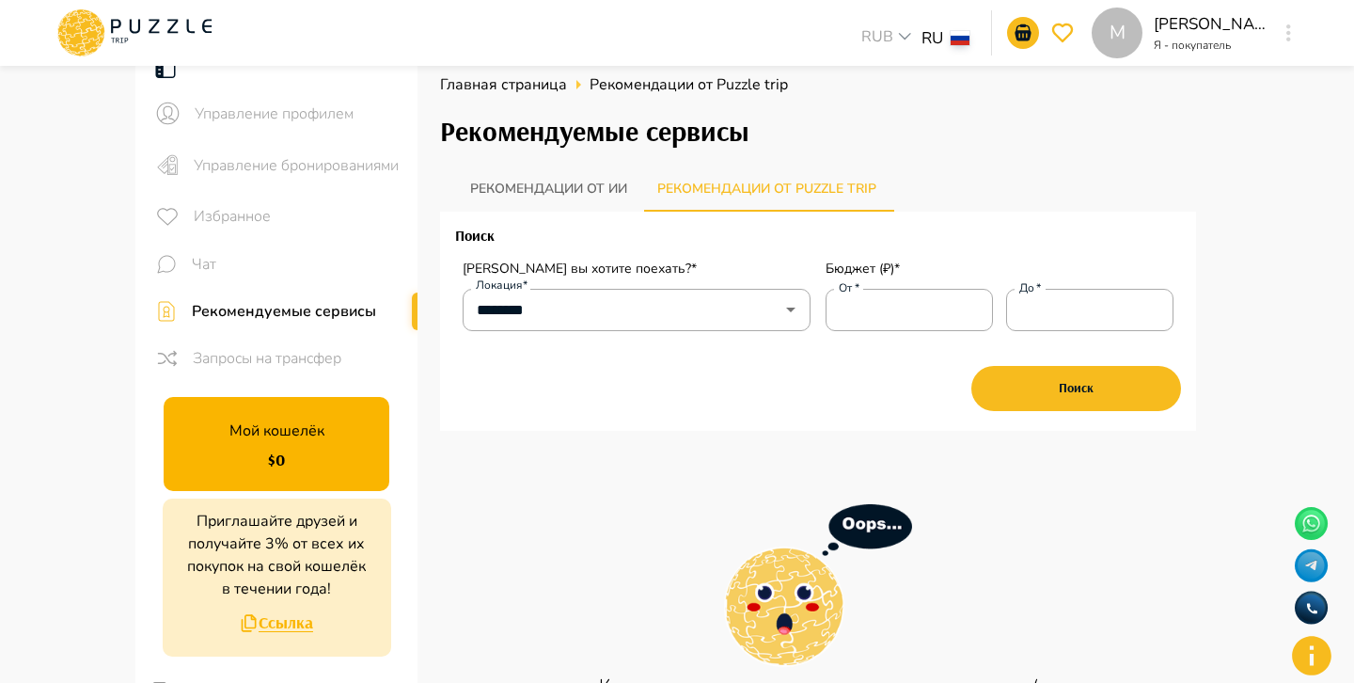
click at [593, 188] on button "Рекомендации от ии" at bounding box center [548, 188] width 187 height 45
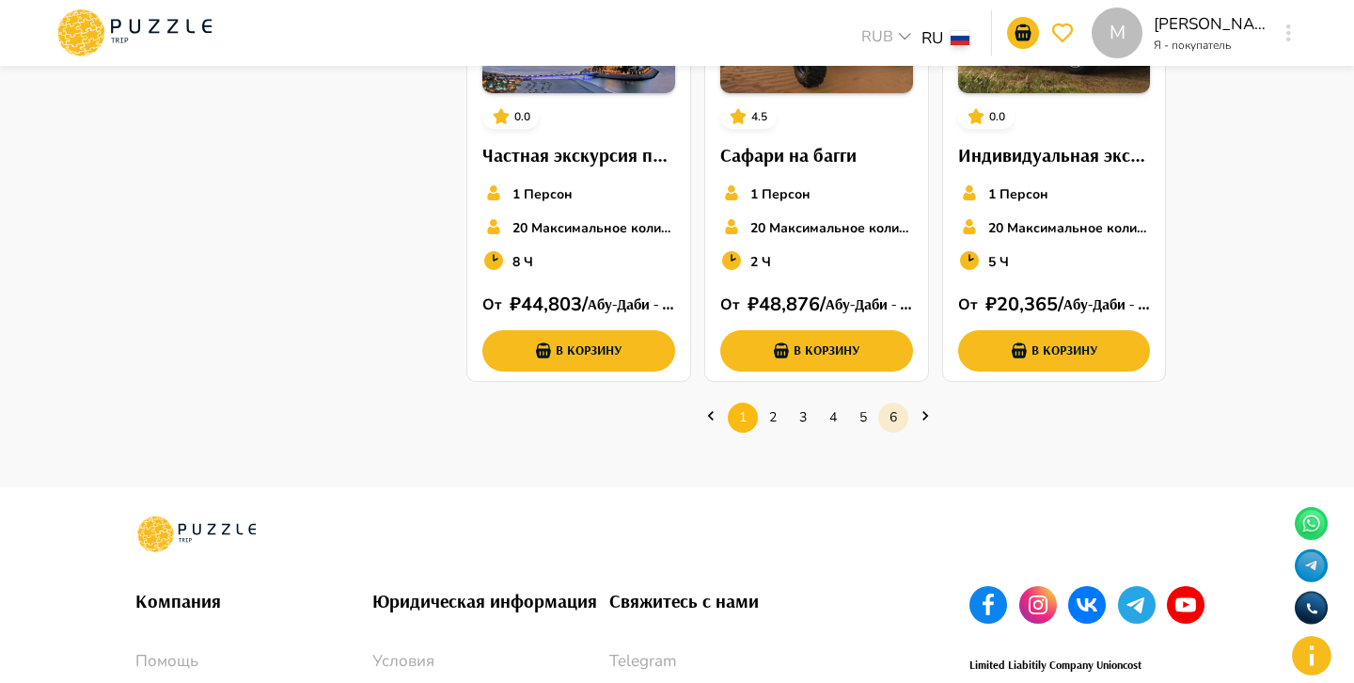
click at [898, 420] on link "6" at bounding box center [893, 416] width 30 height 29
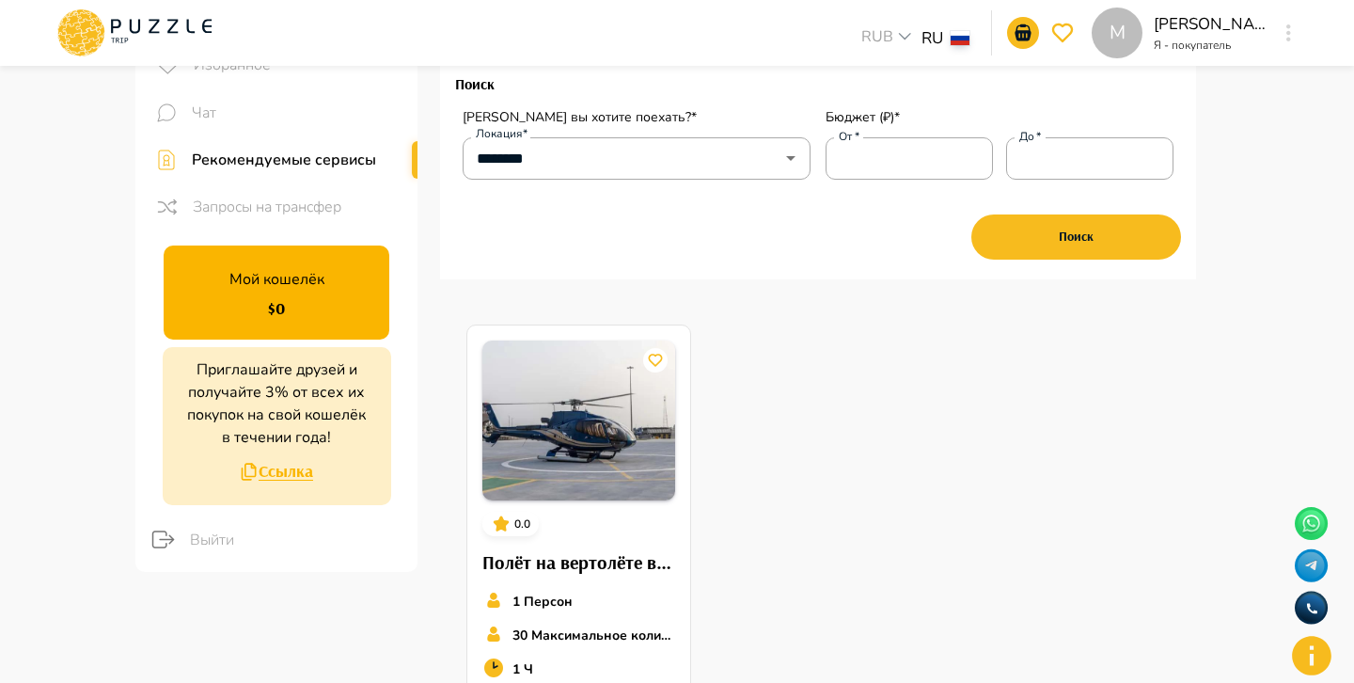
scroll to position [0, 0]
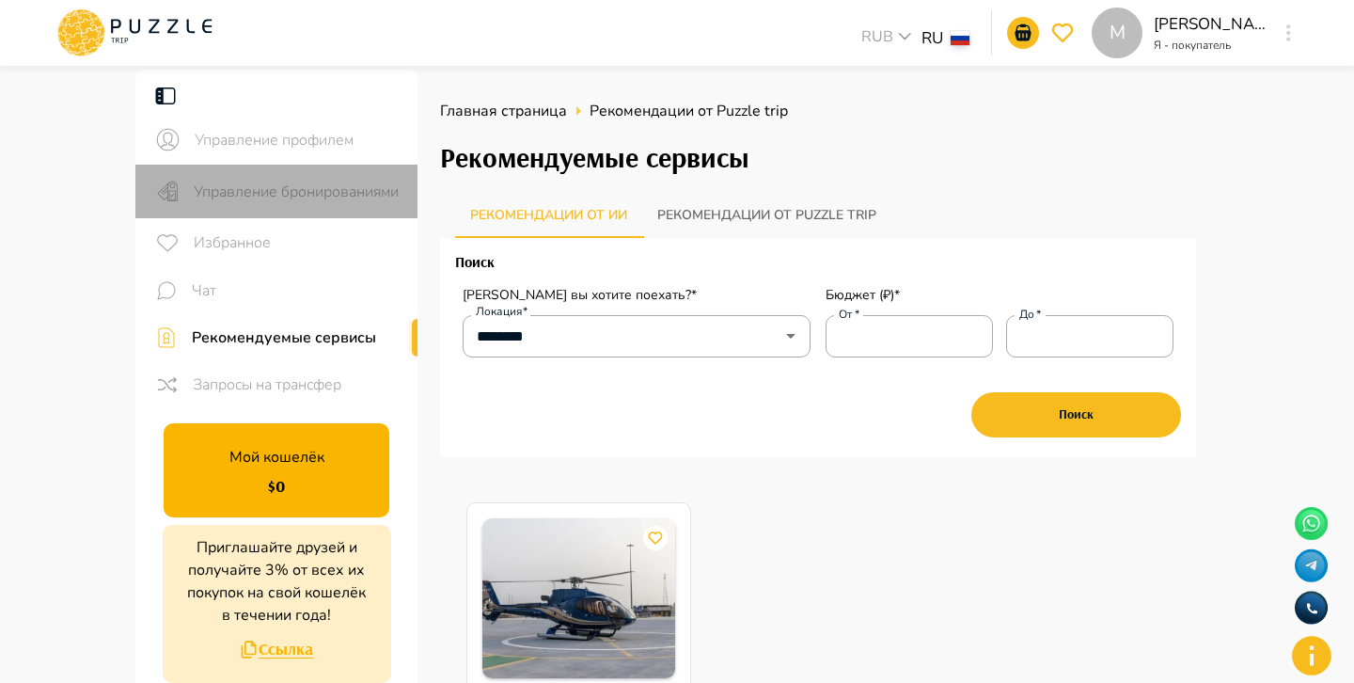
click at [303, 193] on span "Управление бронированиями" at bounding box center [298, 192] width 209 height 23
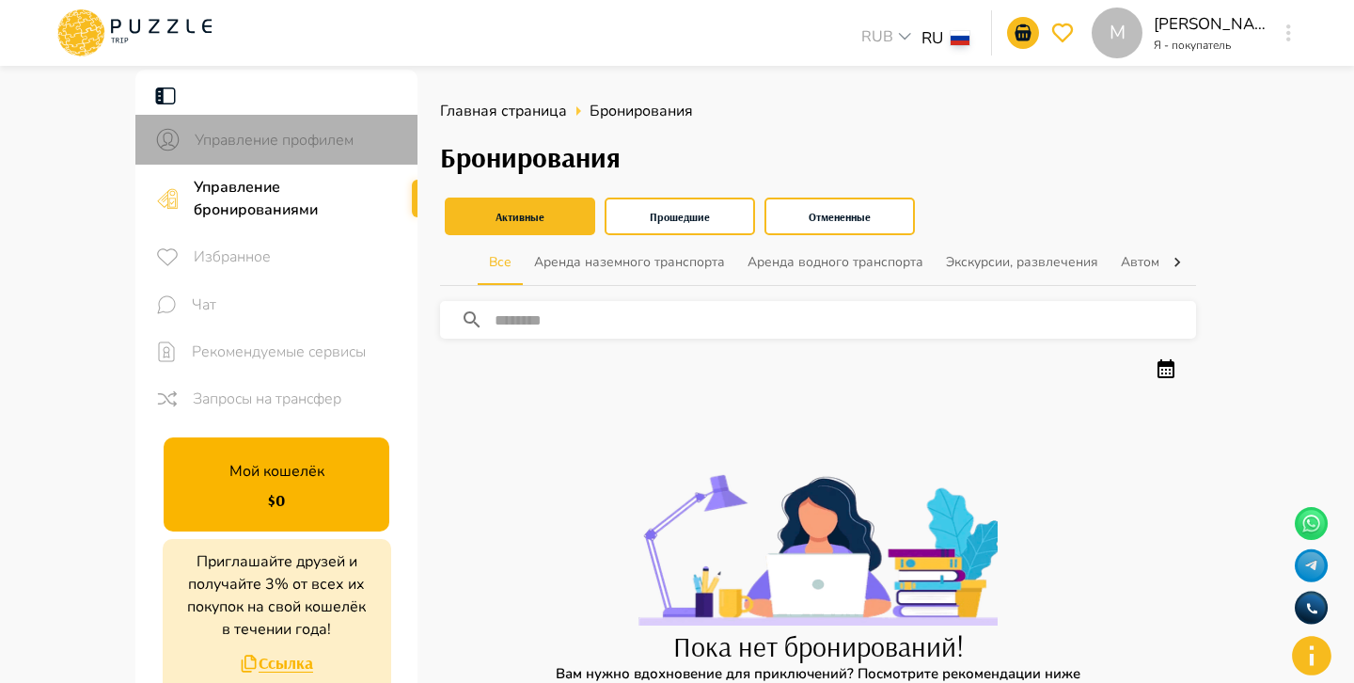
click at [323, 152] on div "Управление профилем" at bounding box center [276, 140] width 282 height 50
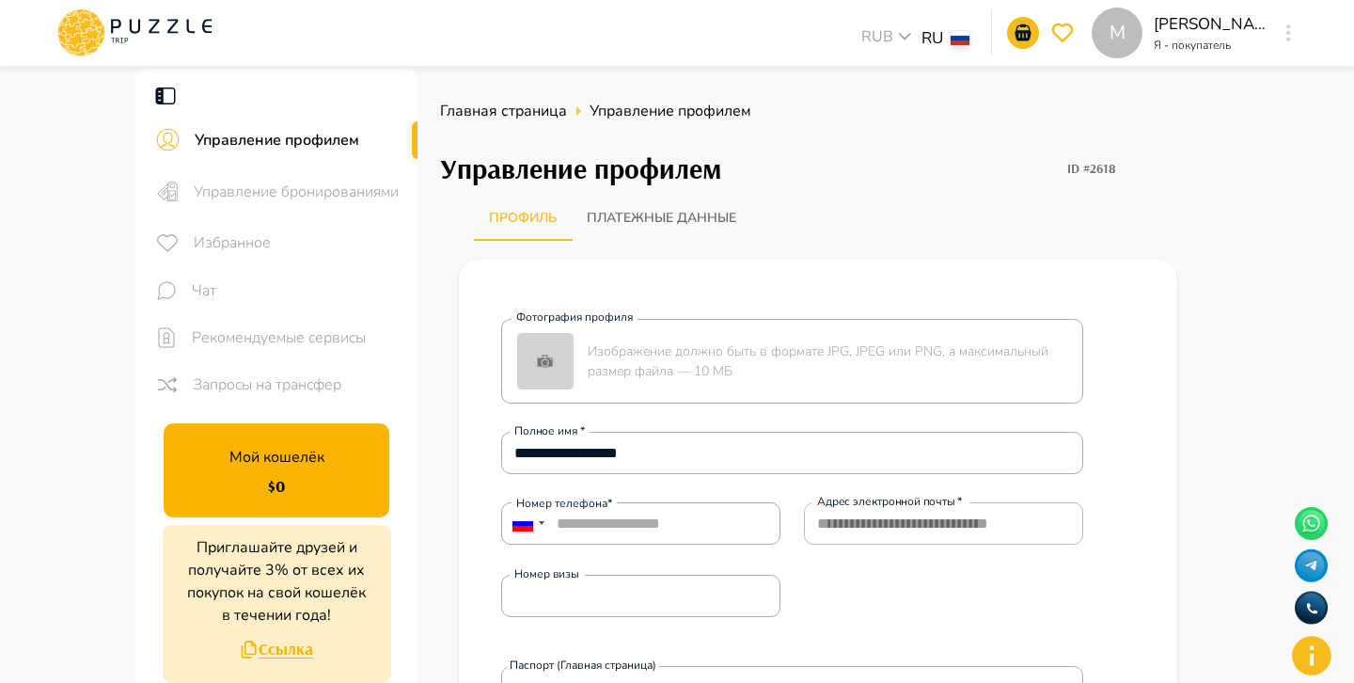
click at [184, 36] on icon at bounding box center [135, 32] width 160 height 49
